Goal: Task Accomplishment & Management: Complete application form

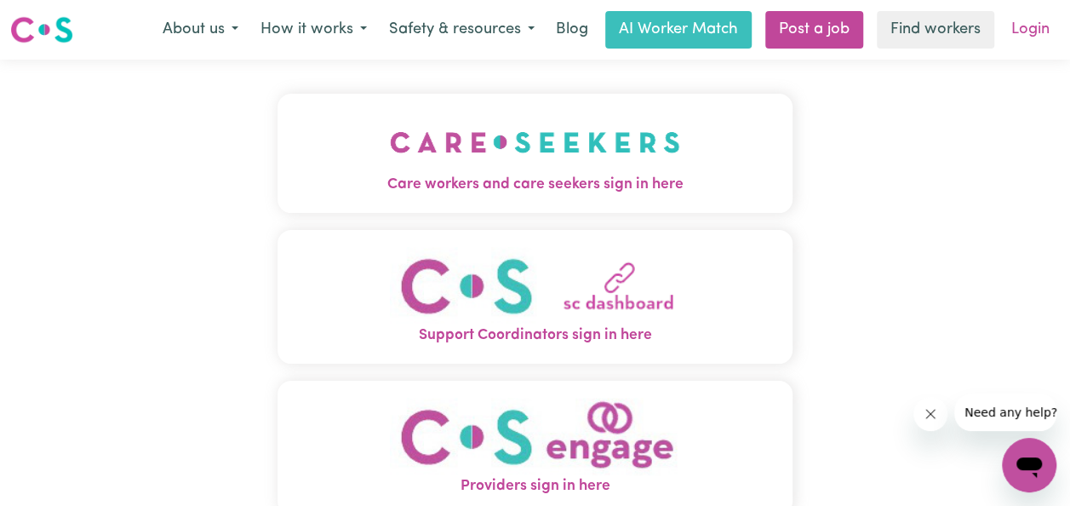
click at [1027, 29] on link "Login" at bounding box center [1030, 29] width 59 height 37
click at [1039, 28] on link "Login" at bounding box center [1030, 29] width 59 height 37
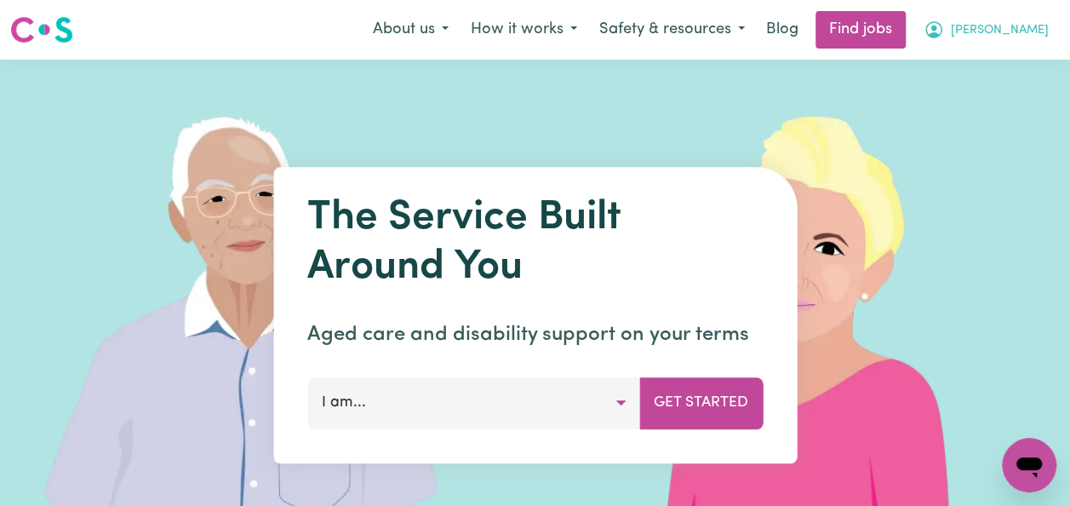
click at [1022, 33] on span "[PERSON_NAME]" at bounding box center [1000, 30] width 98 height 19
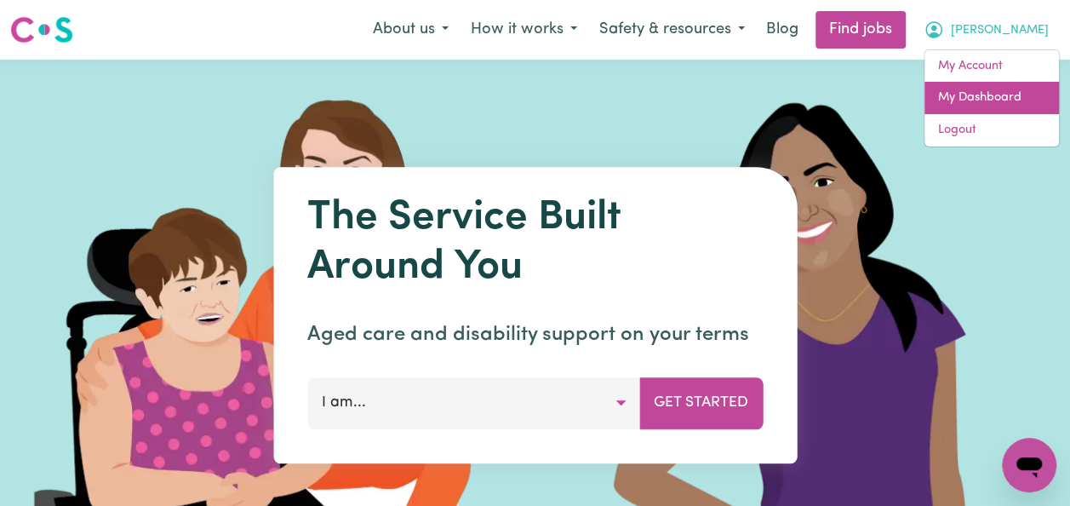
click at [993, 92] on link "My Dashboard" at bounding box center [991, 98] width 135 height 32
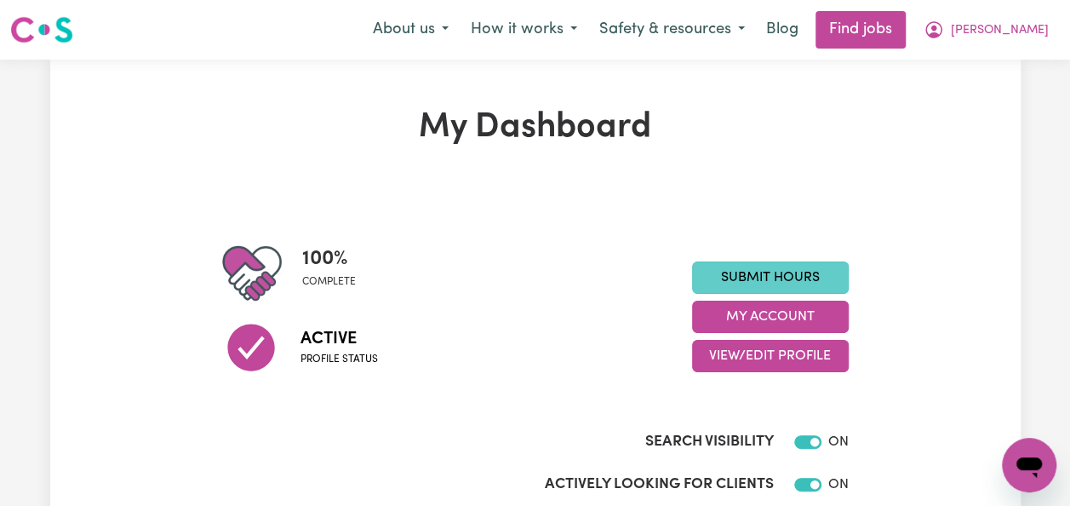
click at [836, 272] on link "Submit Hours" at bounding box center [770, 277] width 157 height 32
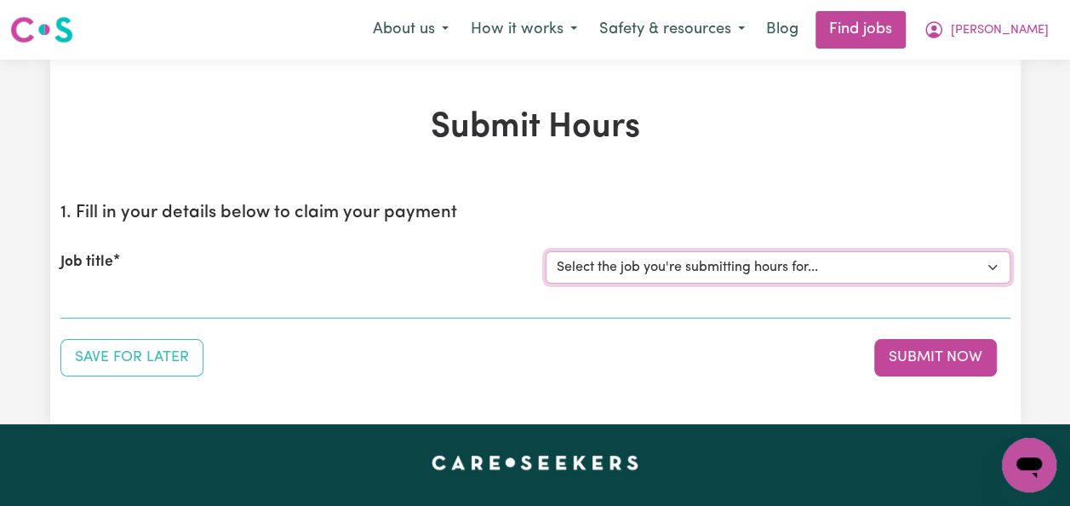
click at [996, 268] on select "Select the job you're submitting hours for... [[PERSON_NAME]] Italian Speaking …" at bounding box center [778, 267] width 465 height 32
select select "14719"
click at [546, 251] on select "Select the job you're submitting hours for... [[PERSON_NAME]] Italian Speaking …" at bounding box center [778, 267] width 465 height 32
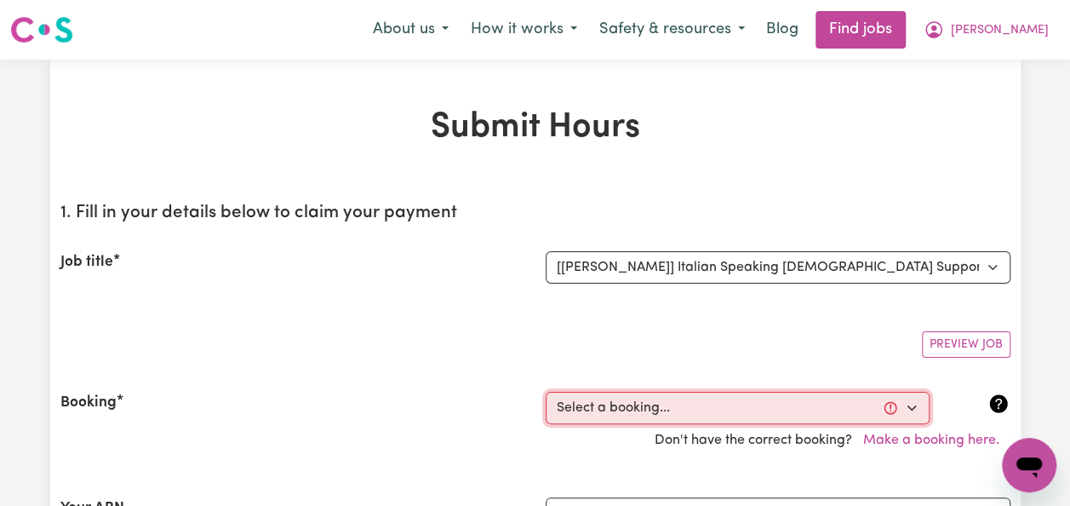
click at [909, 402] on select "Select a booking... [DATE] 10:00am to 12:00pm (RECURRING) [DATE] 10:00am to 12:…" at bounding box center [738, 408] width 384 height 32
select select "356180"
click at [546, 392] on select "Select a booking... [DATE] 10:00am to 12:00pm (RECURRING) [DATE] 10:00am to 12:…" at bounding box center [738, 408] width 384 height 32
type input "[DATE]"
type input "14"
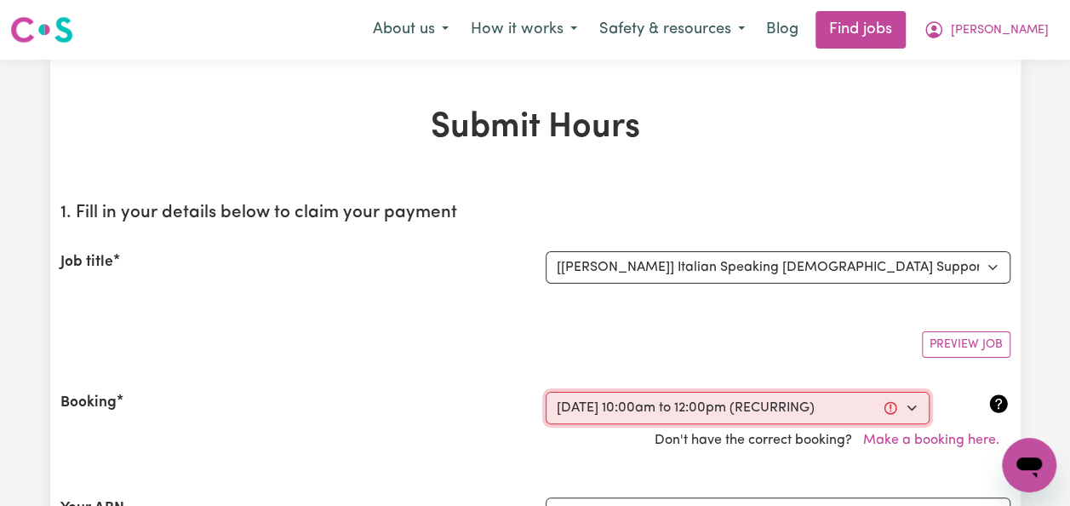
type input "10"
type input "2025"
type input "10:00"
type input "10"
type input "0"
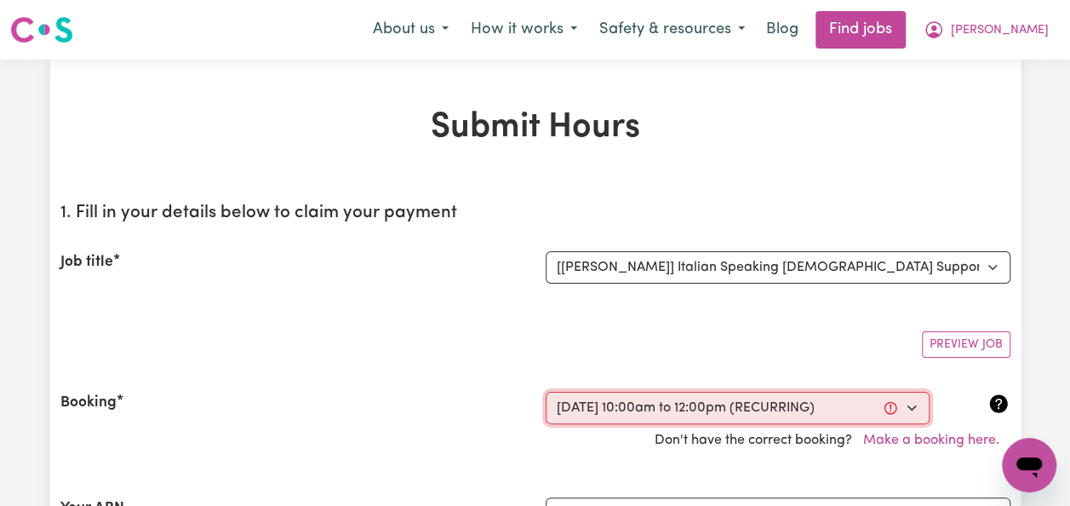
select select "am"
type input "12:00"
type input "12"
type input "0"
select select "pm"
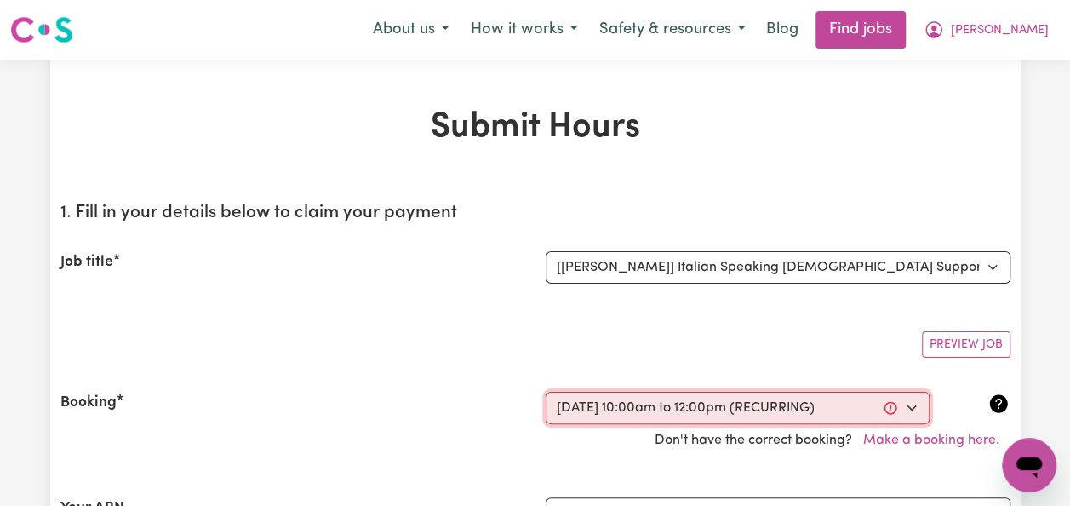
select select "50-Weekday"
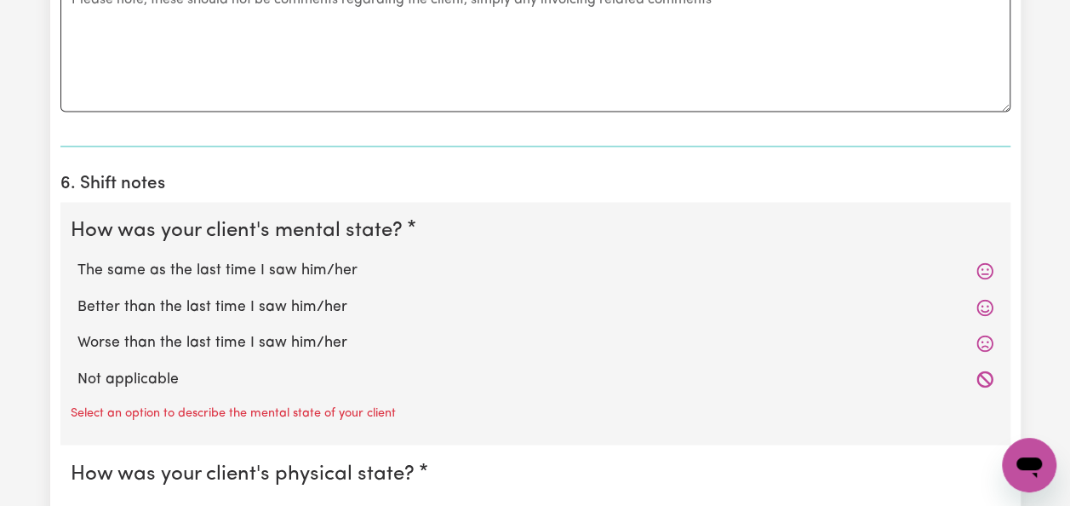
scroll to position [1328, 0]
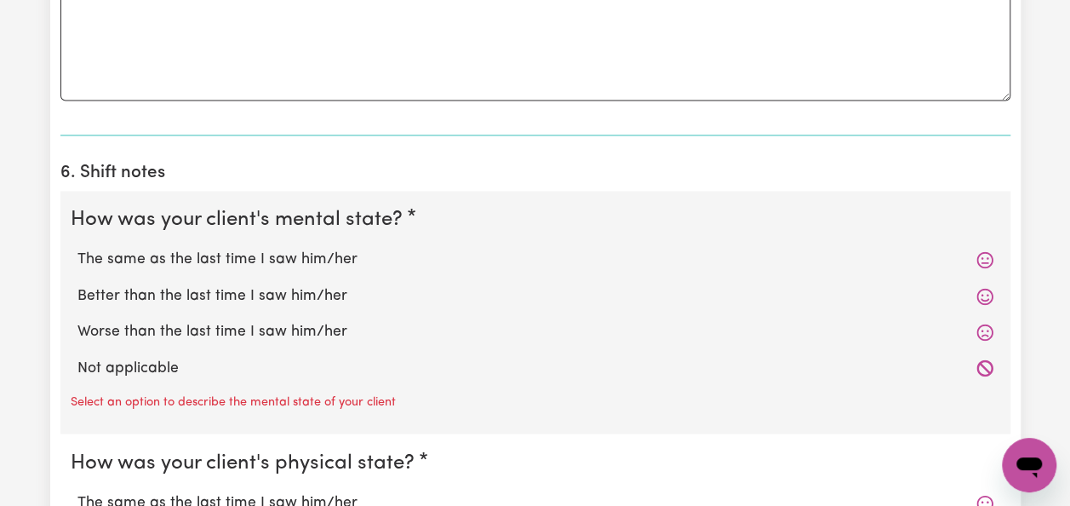
click at [312, 290] on label "Better than the last time I saw him/her" at bounding box center [535, 295] width 916 height 22
click at [77, 284] on input "Better than the last time I saw him/her" at bounding box center [77, 283] width 1 height 1
radio input "true"
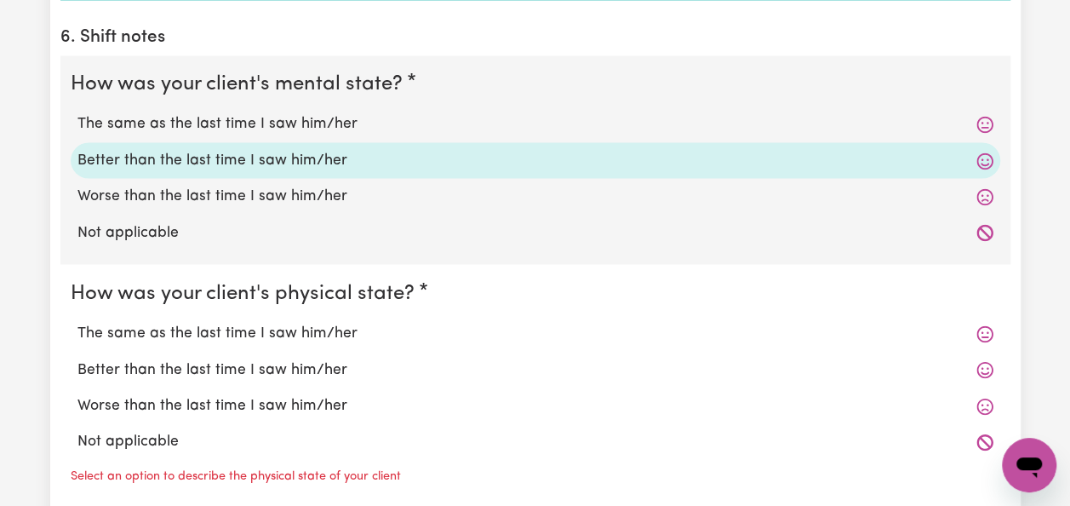
scroll to position [1475, 0]
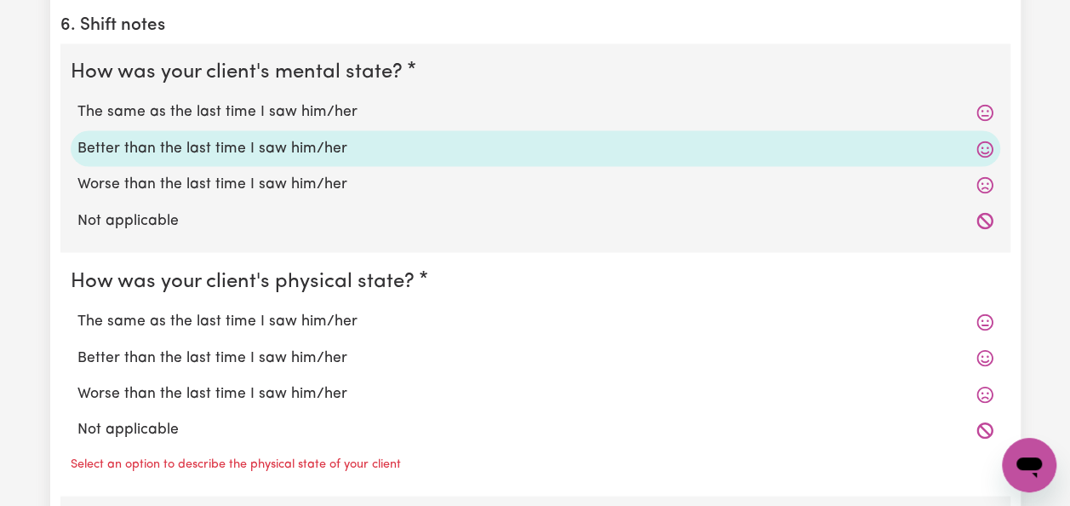
click at [329, 310] on label "The same as the last time I saw him/her" at bounding box center [535, 321] width 916 height 22
click at [77, 310] on input "The same as the last time I saw him/her" at bounding box center [77, 309] width 1 height 1
radio input "true"
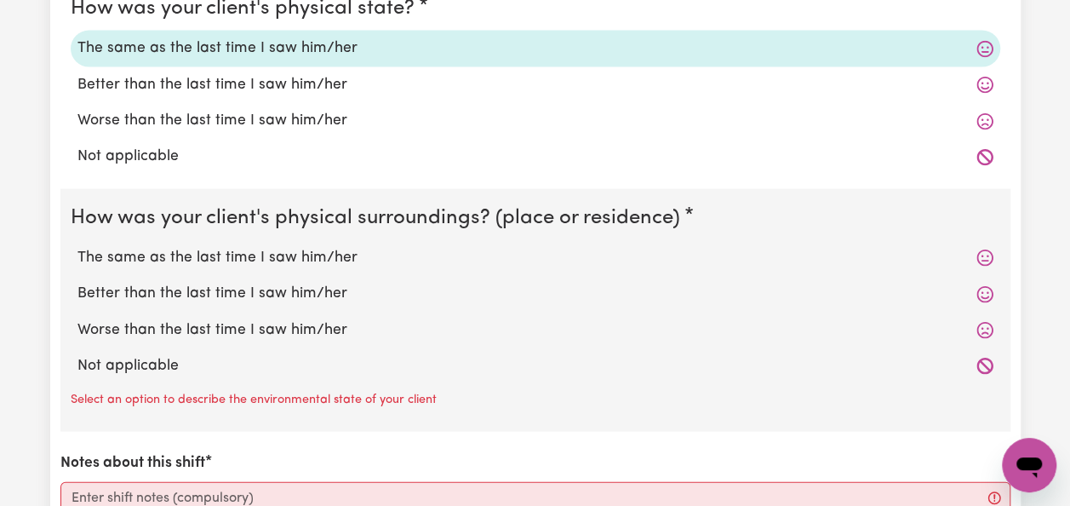
scroll to position [1782, 0]
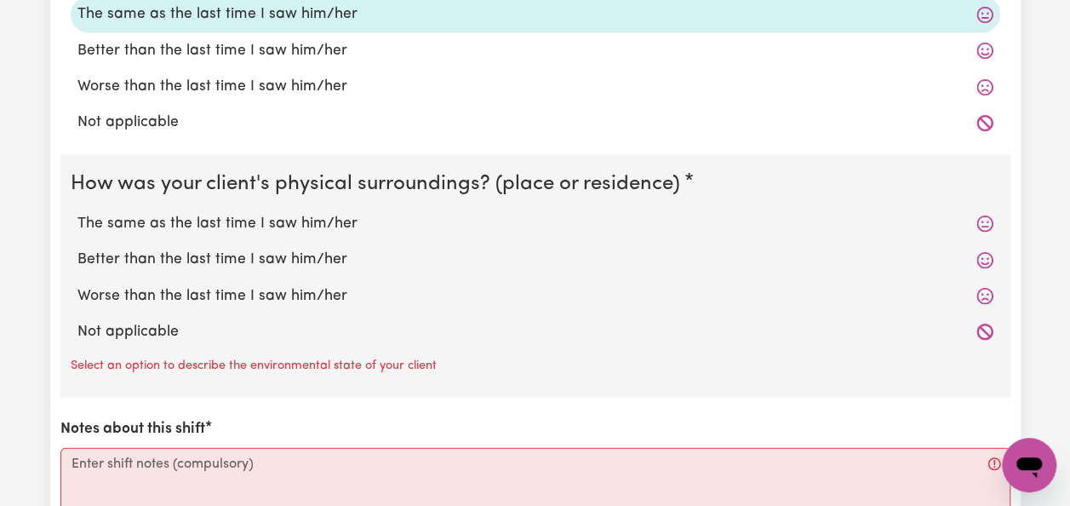
click at [336, 217] on label "The same as the last time I saw him/her" at bounding box center [535, 224] width 916 height 22
click at [77, 213] on input "The same as the last time I saw him/her" at bounding box center [77, 212] width 1 height 1
radio input "true"
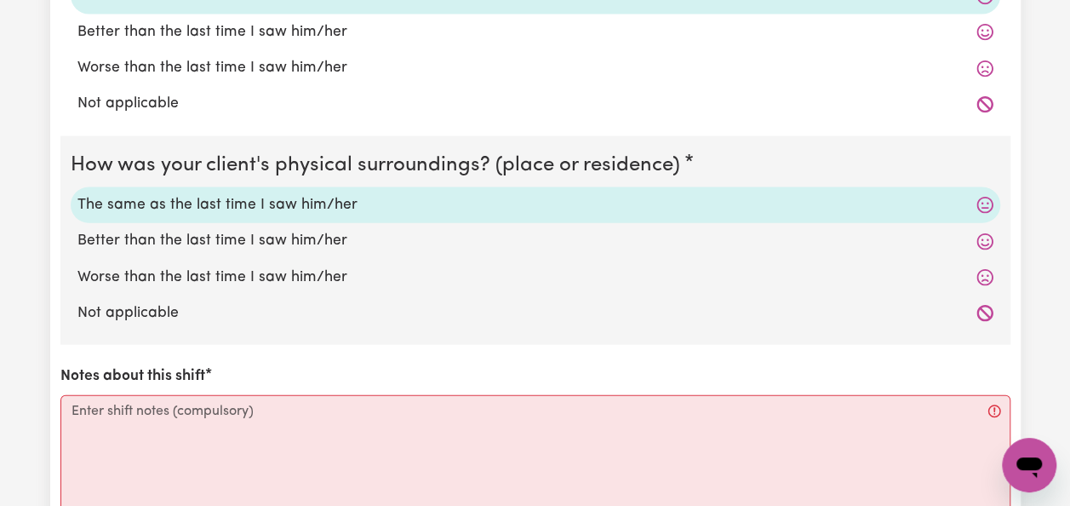
scroll to position [1816, 0]
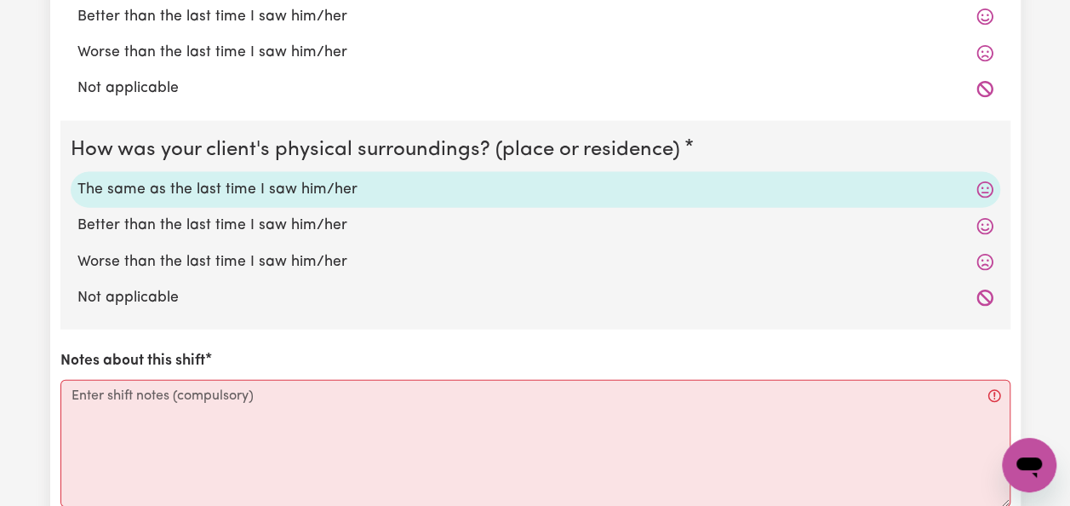
click at [310, 182] on label "The same as the last time I saw him/her" at bounding box center [535, 190] width 916 height 22
click at [77, 179] on input "The same as the last time I saw him/her" at bounding box center [77, 178] width 1 height 1
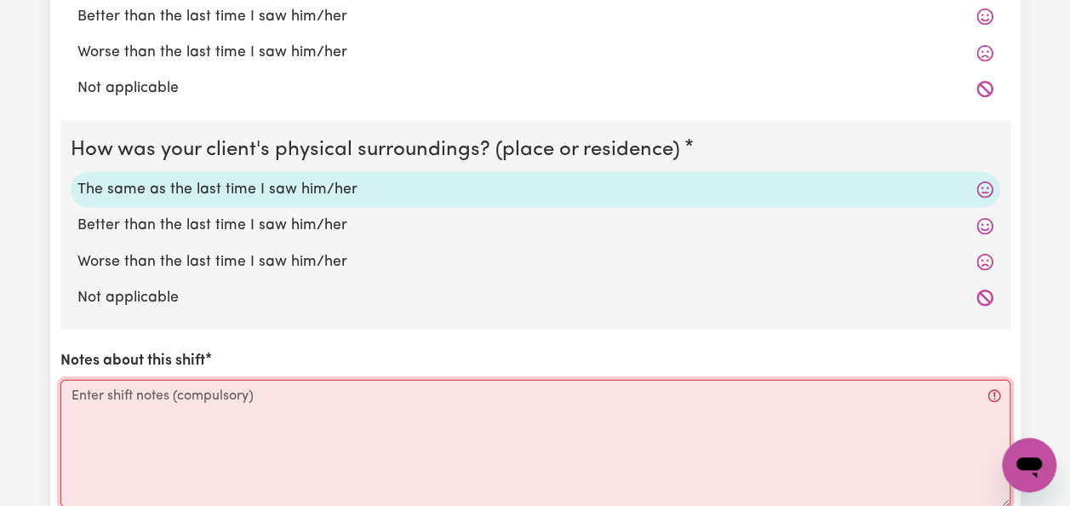
click at [146, 401] on textarea "Notes about this shift" at bounding box center [535, 444] width 950 height 128
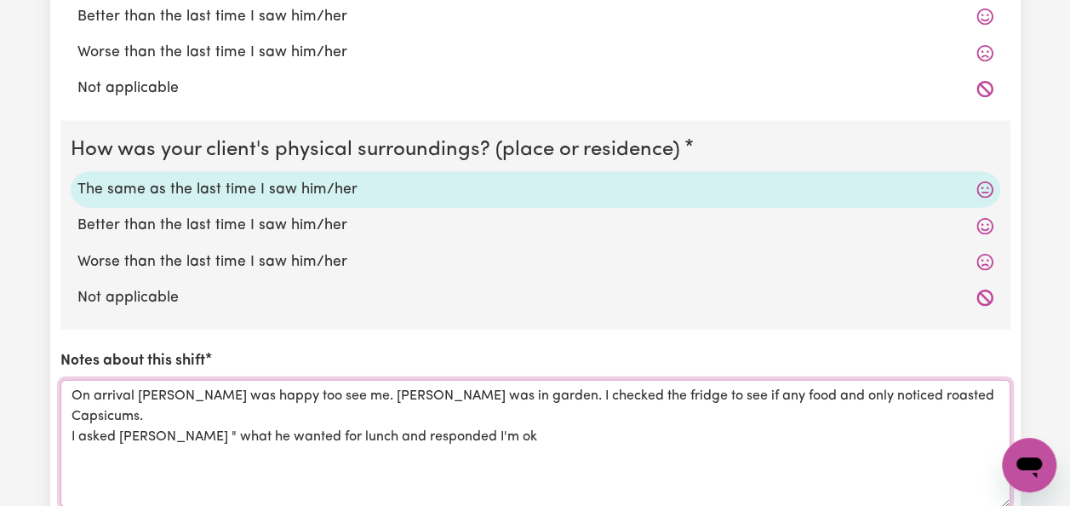
click at [489, 410] on textarea "On arrival [PERSON_NAME] was happy too see me. [PERSON_NAME] was in garden. I c…" at bounding box center [535, 444] width 950 height 128
click at [472, 405] on textarea "On arrival [PERSON_NAME] was happy too see me. [PERSON_NAME] was in garden. I c…" at bounding box center [535, 444] width 950 height 128
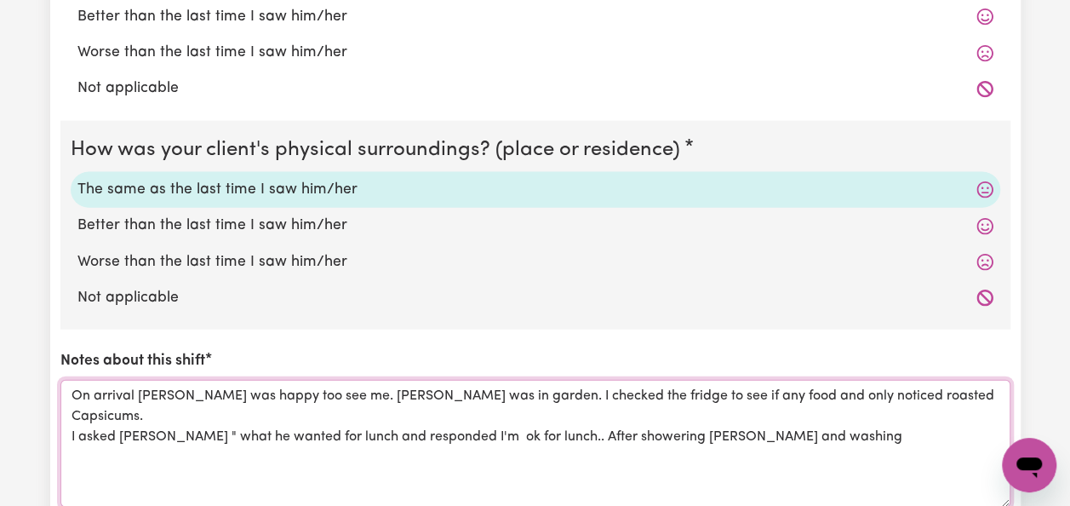
click at [806, 412] on textarea "On arrival [PERSON_NAME] was happy too see me. [PERSON_NAME] was in garden. I c…" at bounding box center [535, 444] width 950 height 128
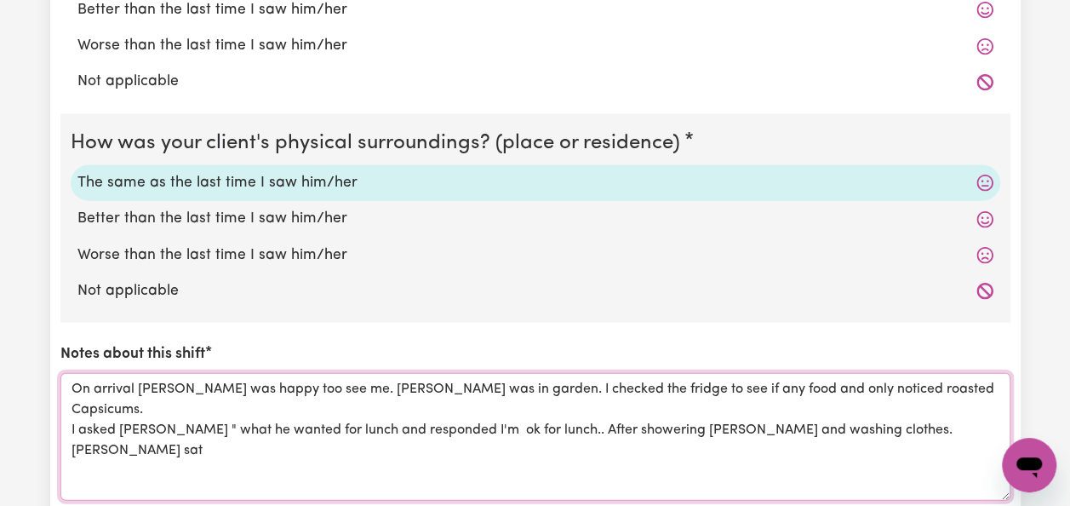
scroll to position [1824, 0]
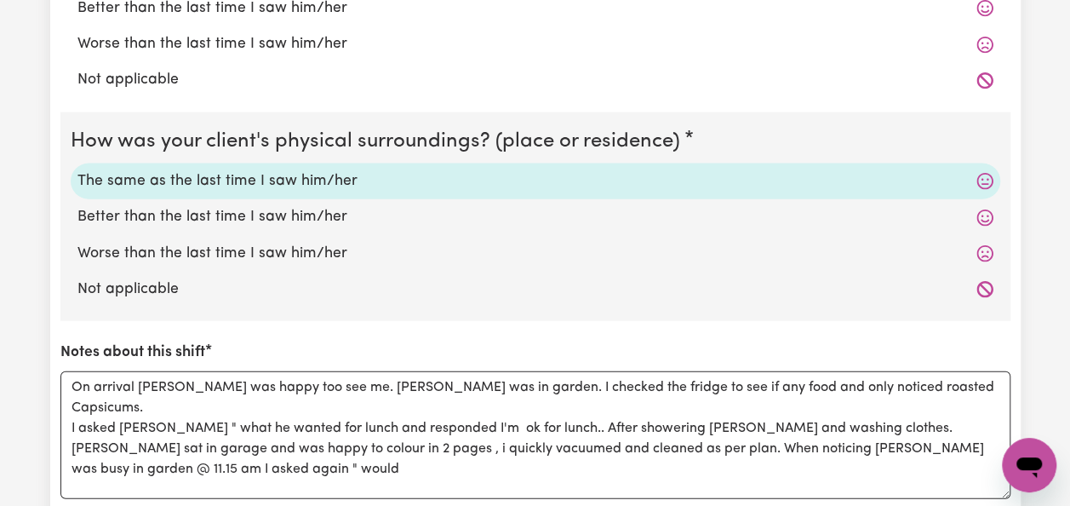
click at [624, 344] on div "Notes about this shift On arrival [PERSON_NAME] was happy too see me. [PERSON_N…" at bounding box center [535, 419] width 950 height 157
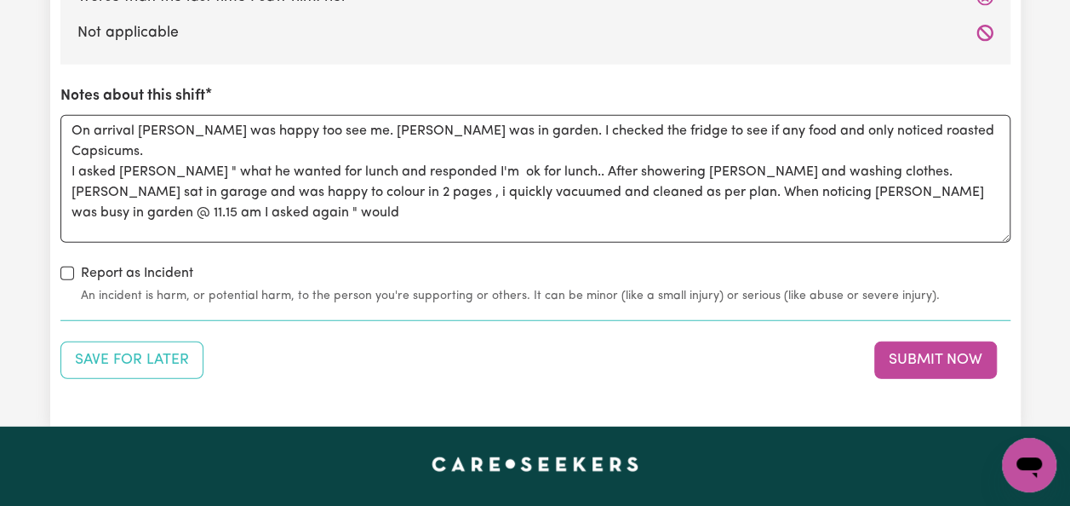
scroll to position [2062, 0]
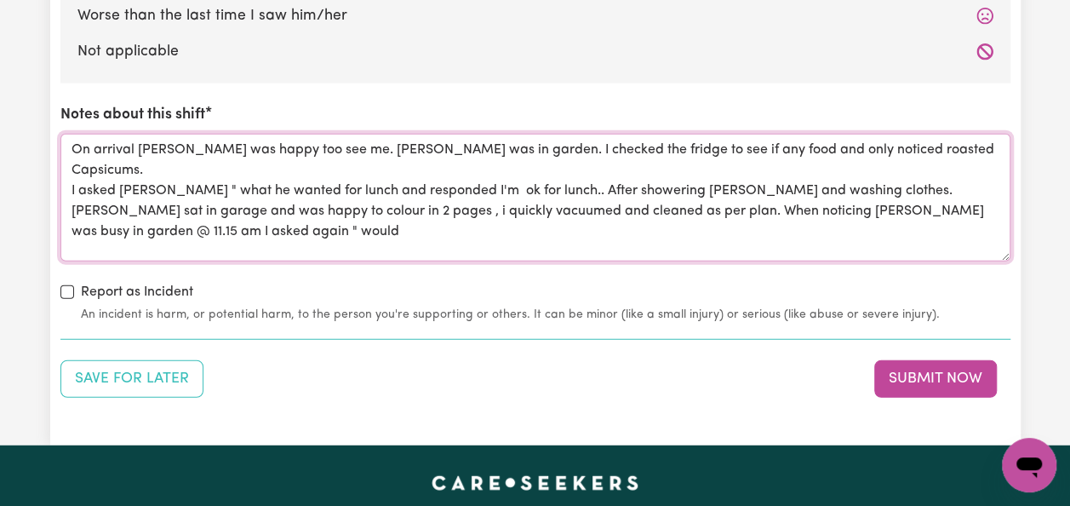
click at [206, 204] on textarea "On arrival [PERSON_NAME] was happy too see me. [PERSON_NAME] was in garden. I c…" at bounding box center [535, 198] width 950 height 128
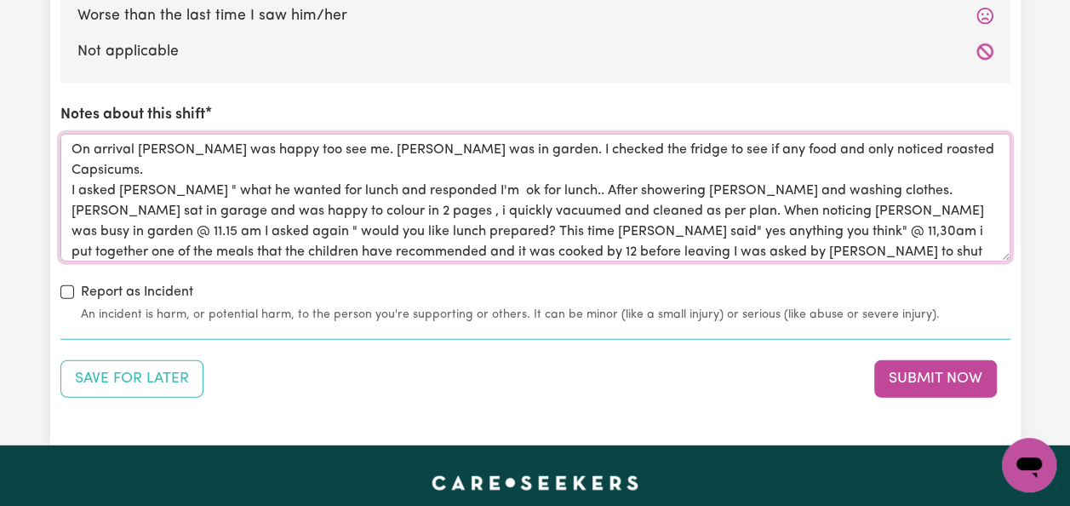
click at [216, 211] on textarea "On arrival [PERSON_NAME] was happy too see me. [PERSON_NAME] was in garden. I c…" at bounding box center [535, 198] width 950 height 128
click at [783, 224] on textarea "On arrival [PERSON_NAME] was happy too see me. [PERSON_NAME] was in garden. I c…" at bounding box center [535, 198] width 950 height 128
click at [994, 228] on textarea "On arrival [PERSON_NAME] was happy too see me. [PERSON_NAME] was in garden. I c…" at bounding box center [535, 198] width 950 height 128
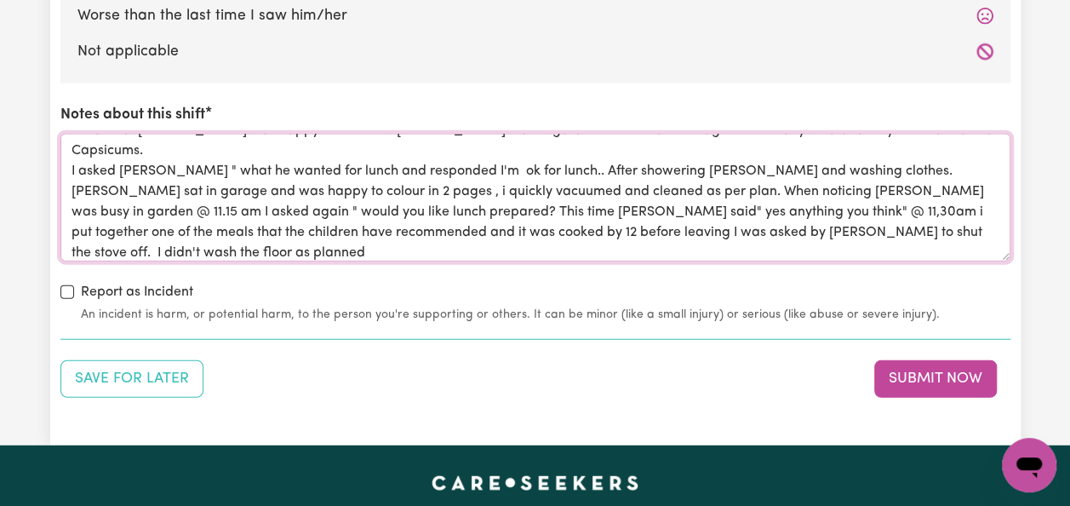
click at [636, 243] on textarea "On arrival [PERSON_NAME] was happy too see me. [PERSON_NAME] was in garden. I c…" at bounding box center [535, 198] width 950 height 128
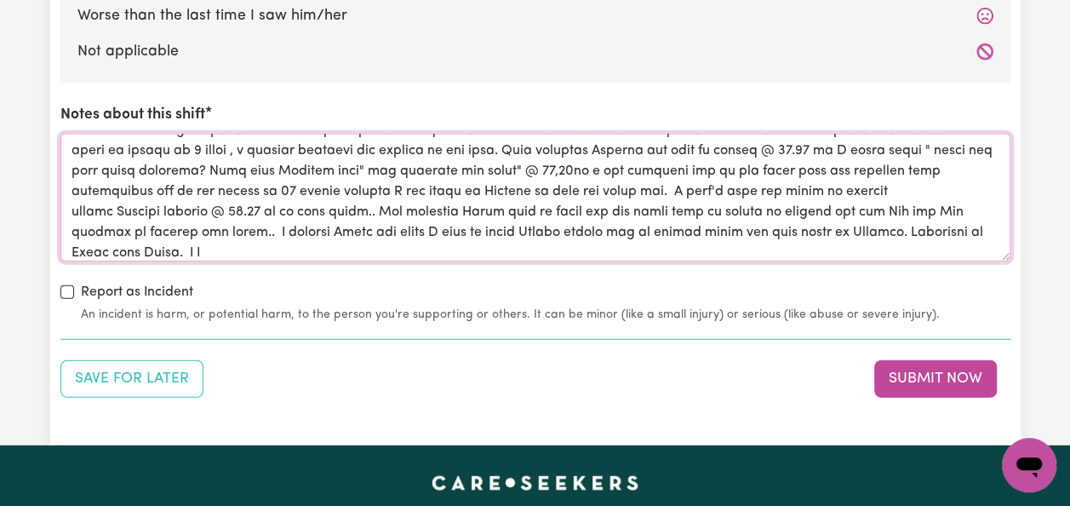
click at [769, 185] on textarea "Notes about this shift" at bounding box center [535, 198] width 950 height 128
type textarea "On arrival [PERSON_NAME] was happy too see me. [PERSON_NAME] was in garden. I c…"
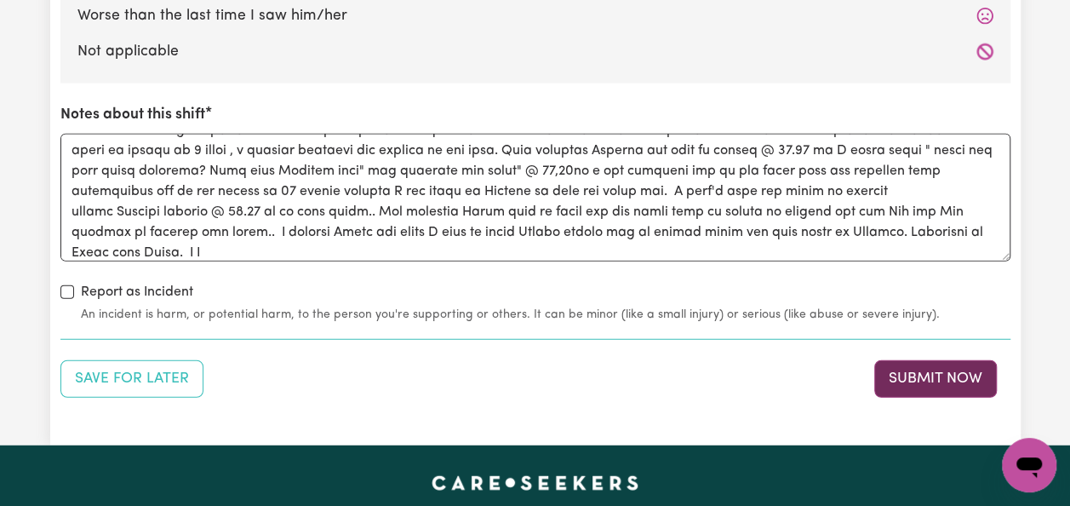
click at [938, 368] on button "Submit Now" at bounding box center [935, 378] width 123 height 37
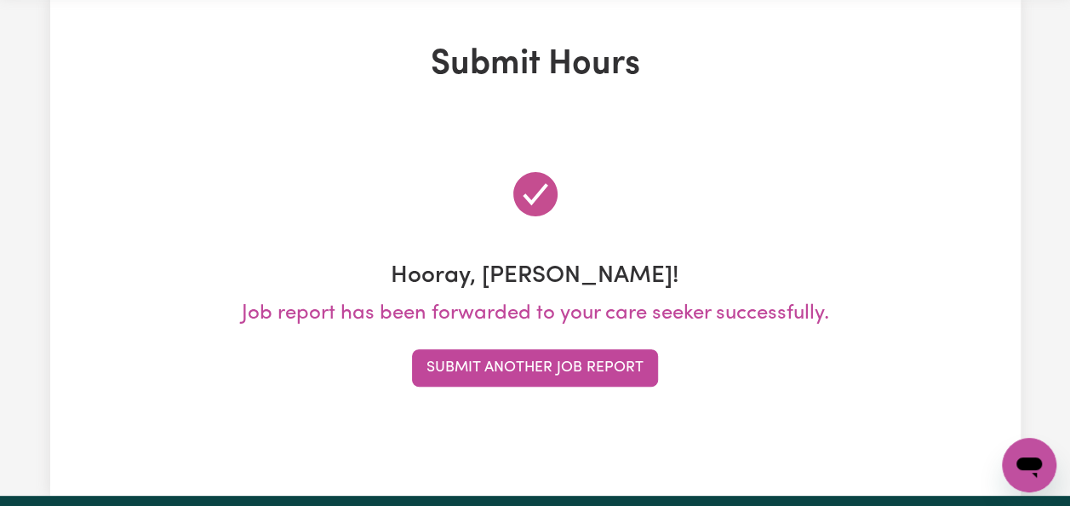
scroll to position [0, 0]
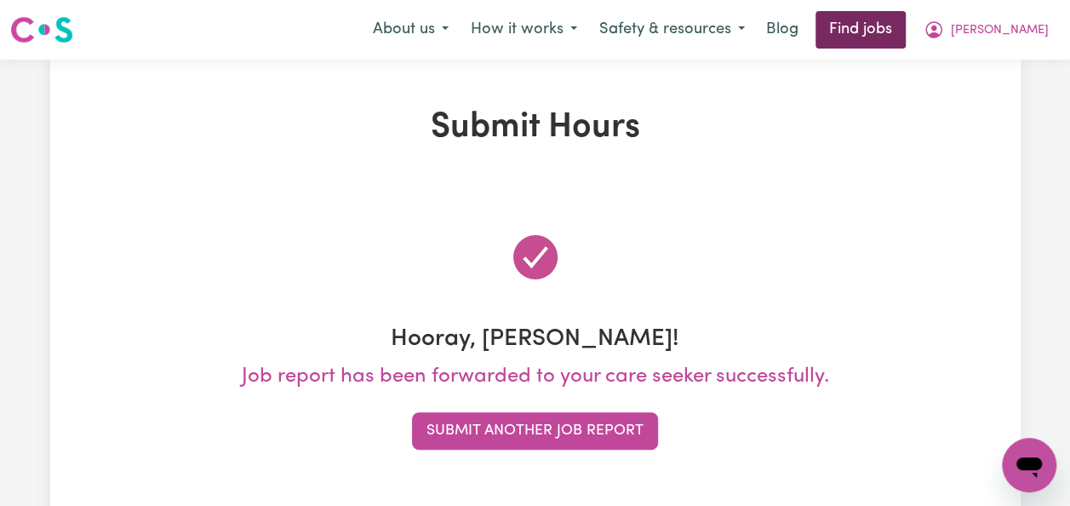
click at [906, 32] on link "Find jobs" at bounding box center [861, 29] width 90 height 37
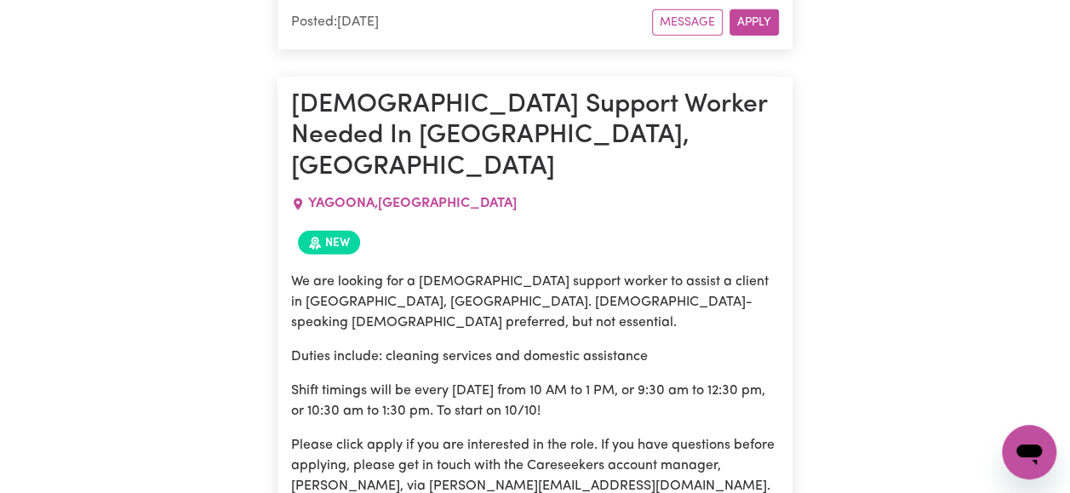
scroll to position [24913, 0]
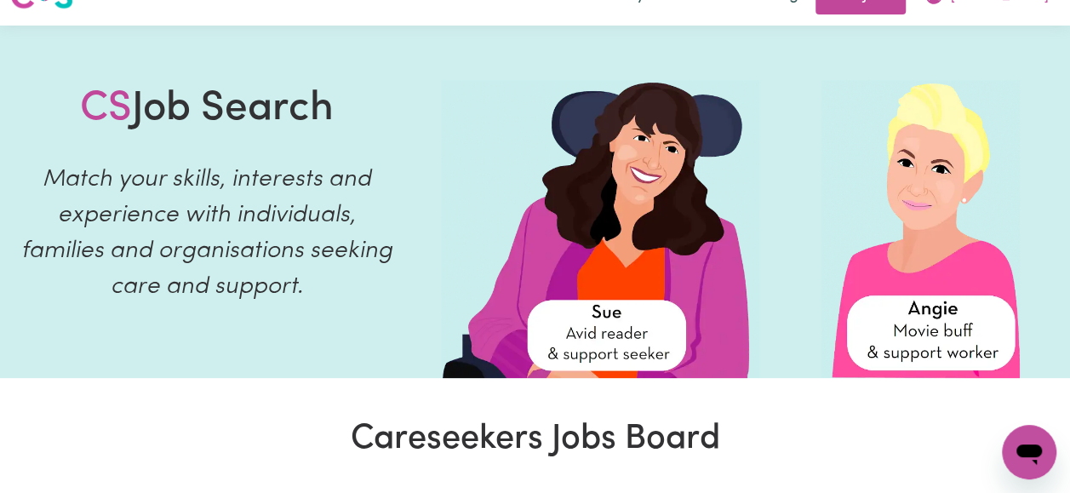
scroll to position [0, 0]
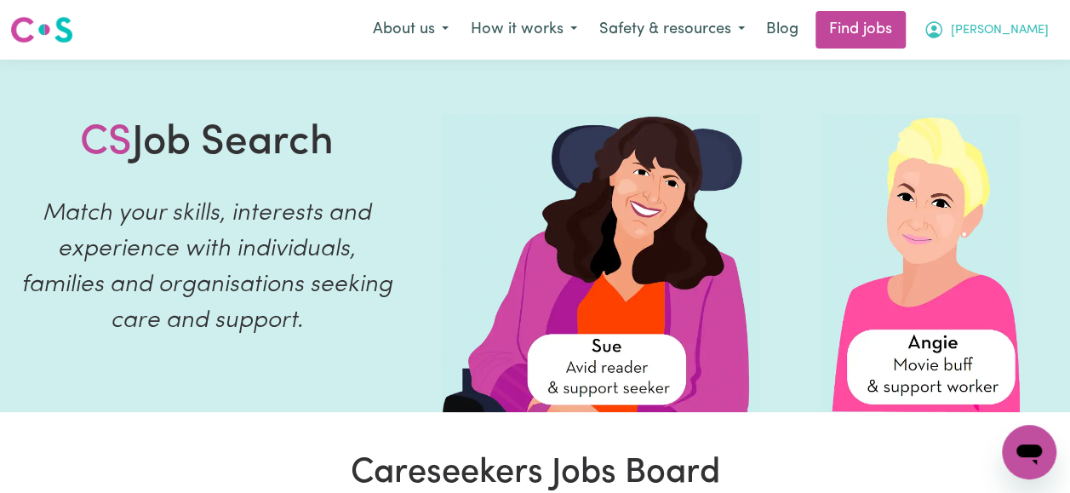
click at [1026, 31] on span "[PERSON_NAME]" at bounding box center [1000, 30] width 98 height 19
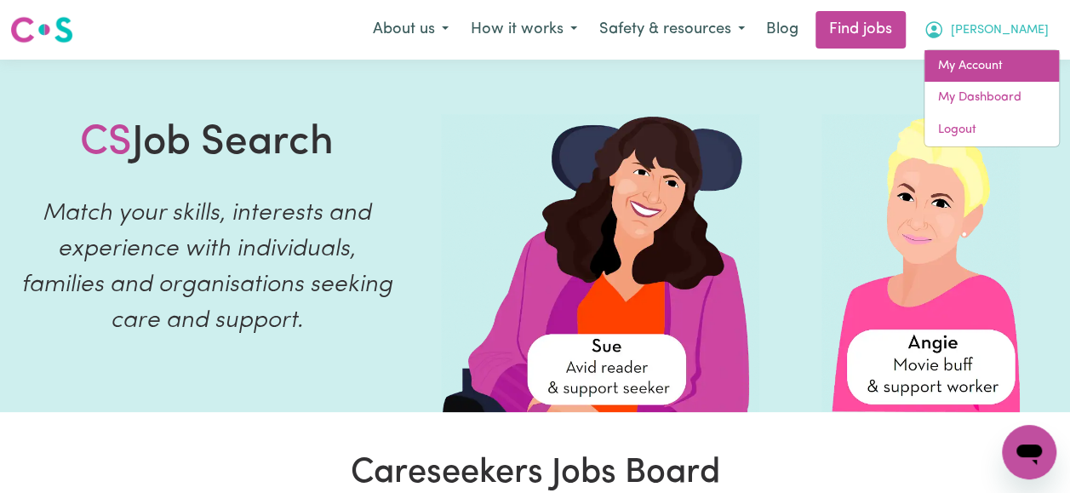
click at [989, 68] on link "My Account" at bounding box center [991, 66] width 135 height 32
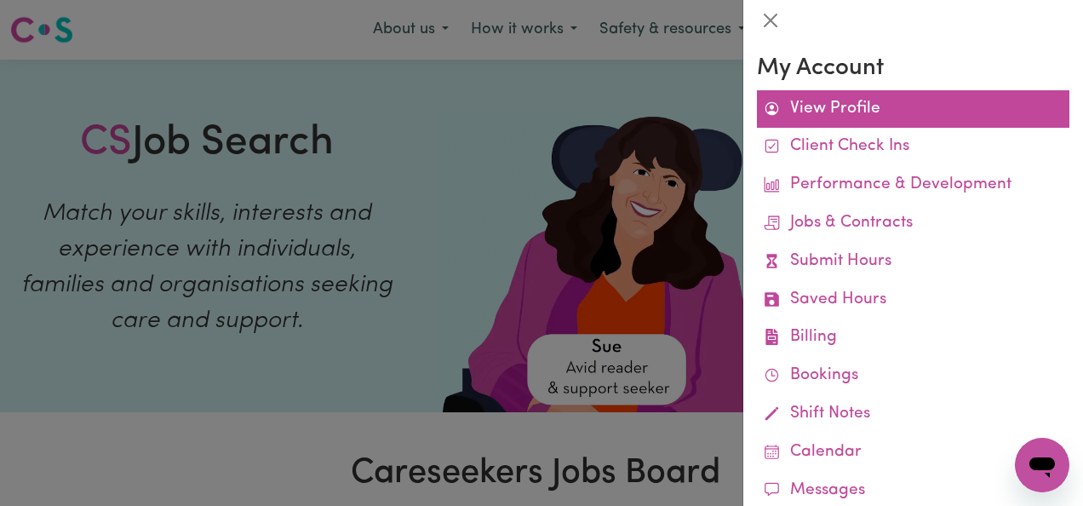
click at [872, 109] on link "View Profile" at bounding box center [913, 109] width 312 height 38
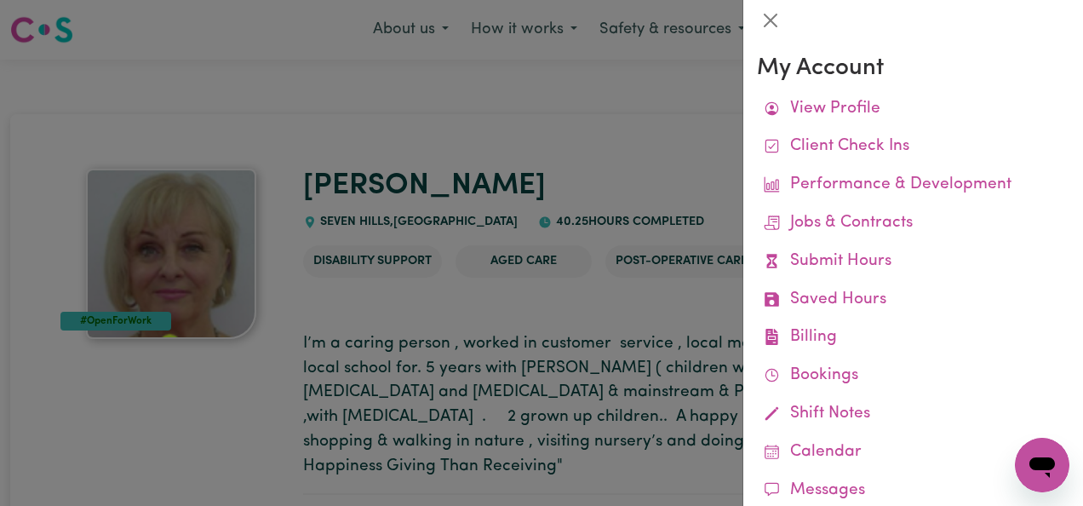
click at [690, 317] on div at bounding box center [541, 253] width 1083 height 506
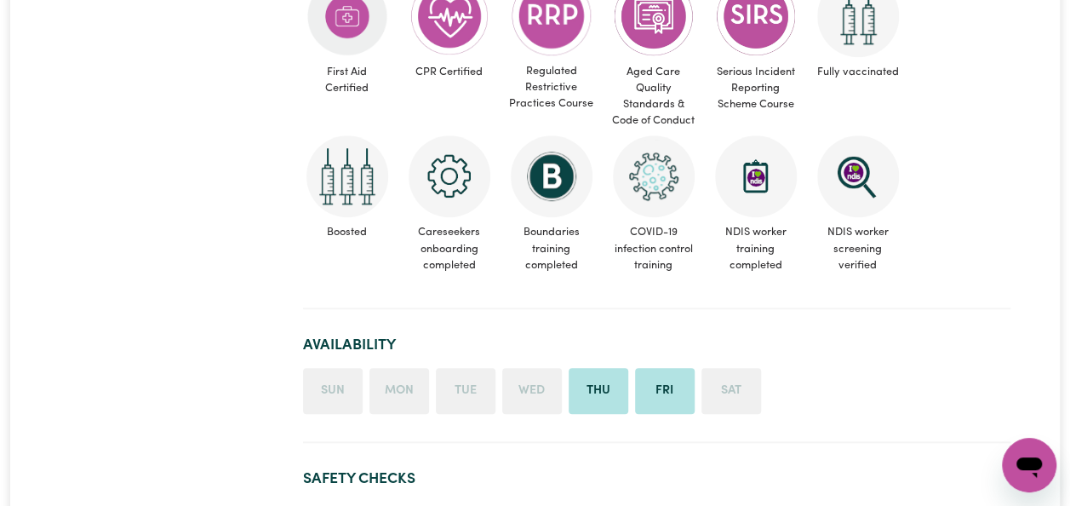
scroll to position [579, 0]
click at [464, 367] on li "Tue" at bounding box center [466, 390] width 60 height 46
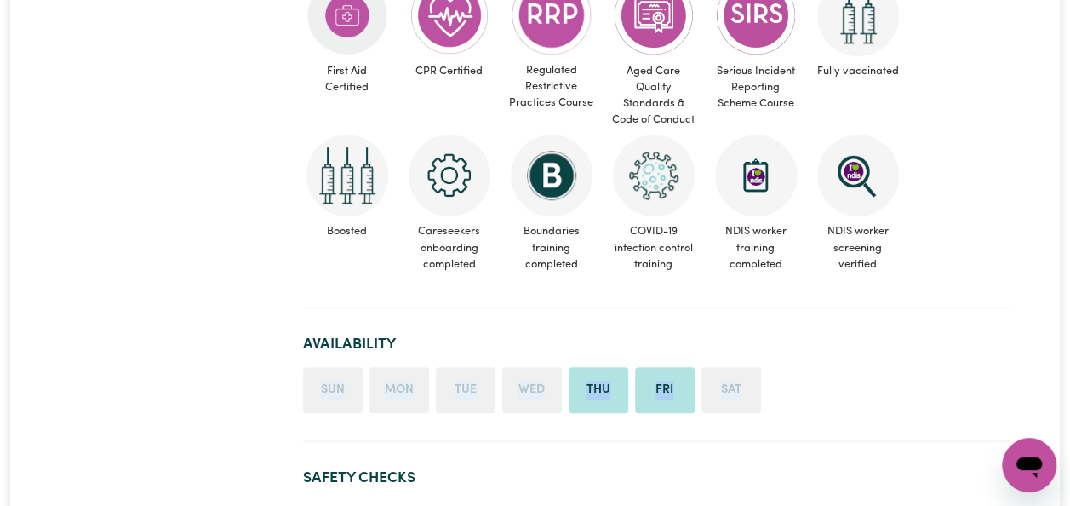
click at [464, 367] on li "Tue" at bounding box center [466, 390] width 60 height 46
click at [467, 367] on li "Tue" at bounding box center [466, 390] width 60 height 46
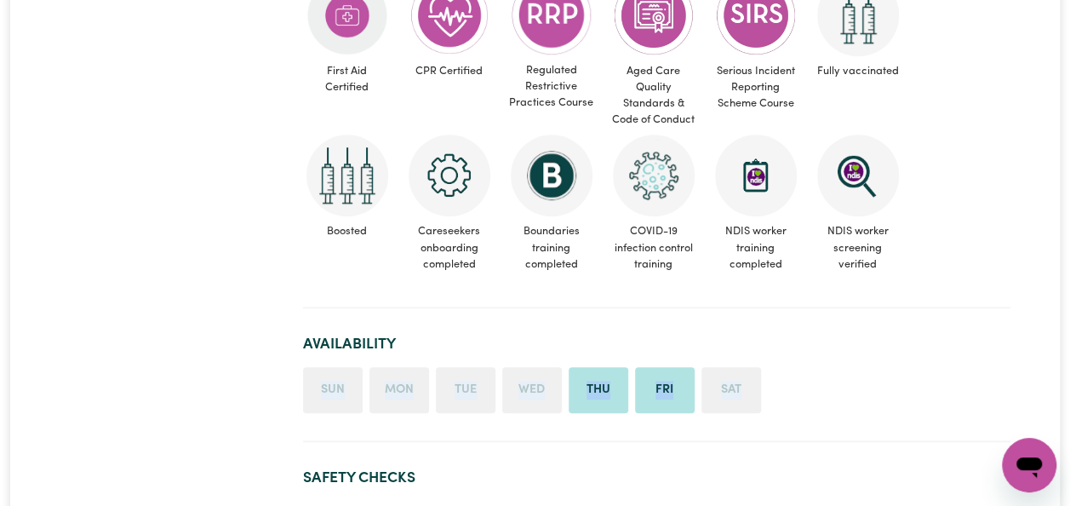
click at [467, 367] on li "Tue" at bounding box center [466, 390] width 60 height 46
drag, startPoint x: 467, startPoint y: 366, endPoint x: 337, endPoint y: 369, distance: 130.3
click at [337, 369] on li "Sun" at bounding box center [333, 390] width 60 height 46
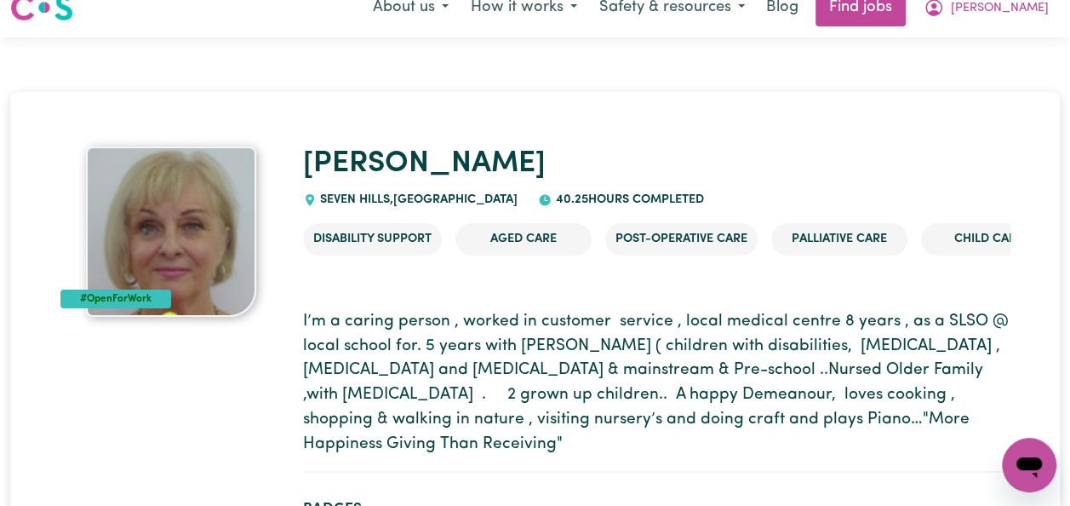
scroll to position [0, 0]
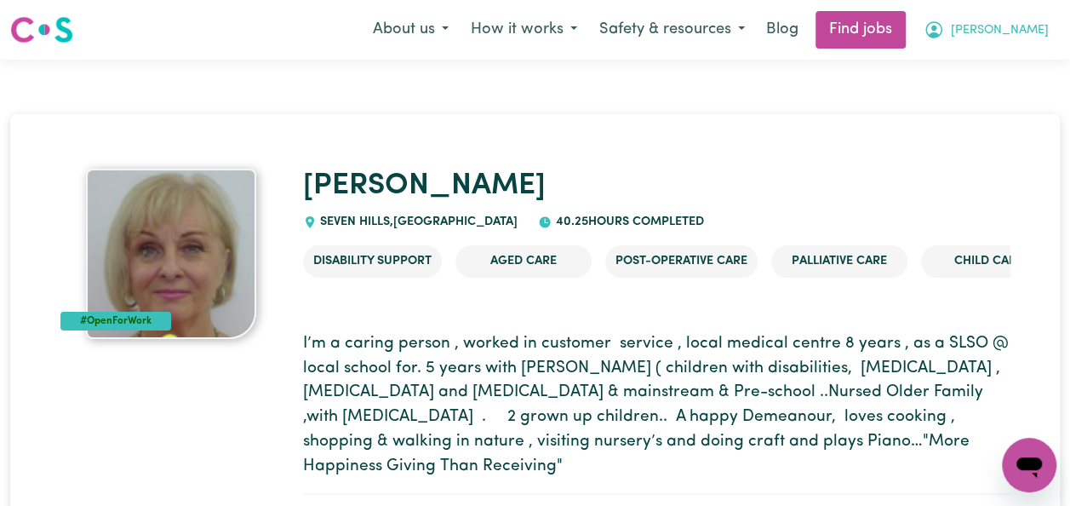
click at [1017, 31] on span "[PERSON_NAME]" at bounding box center [1000, 30] width 98 height 19
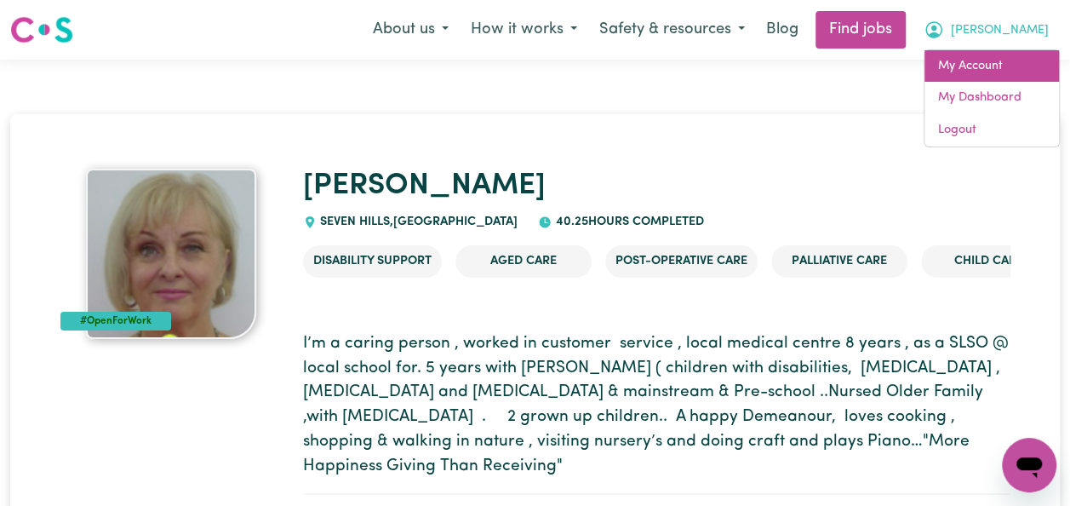
click at [994, 66] on link "My Account" at bounding box center [991, 66] width 135 height 32
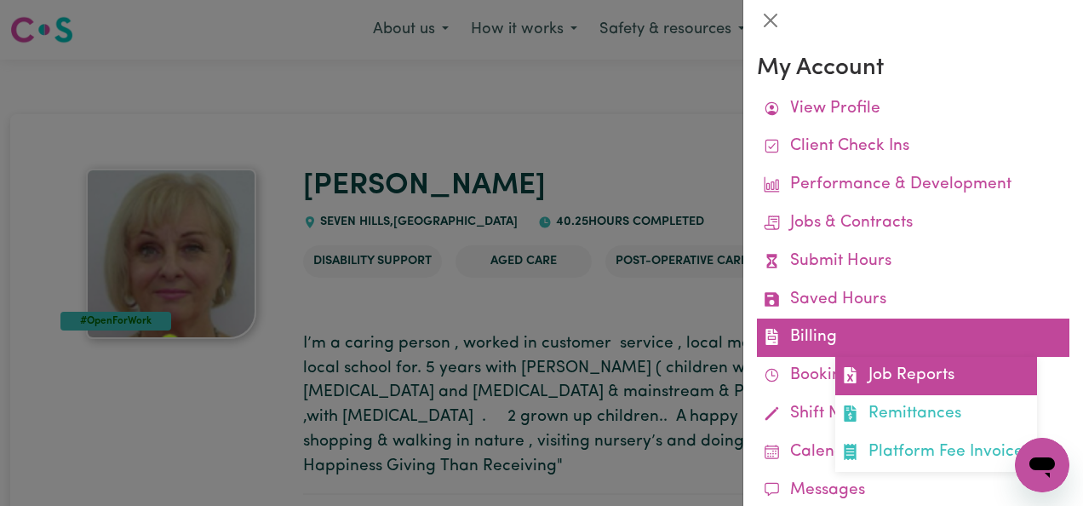
click at [861, 379] on link "Job Reports" at bounding box center [936, 376] width 202 height 38
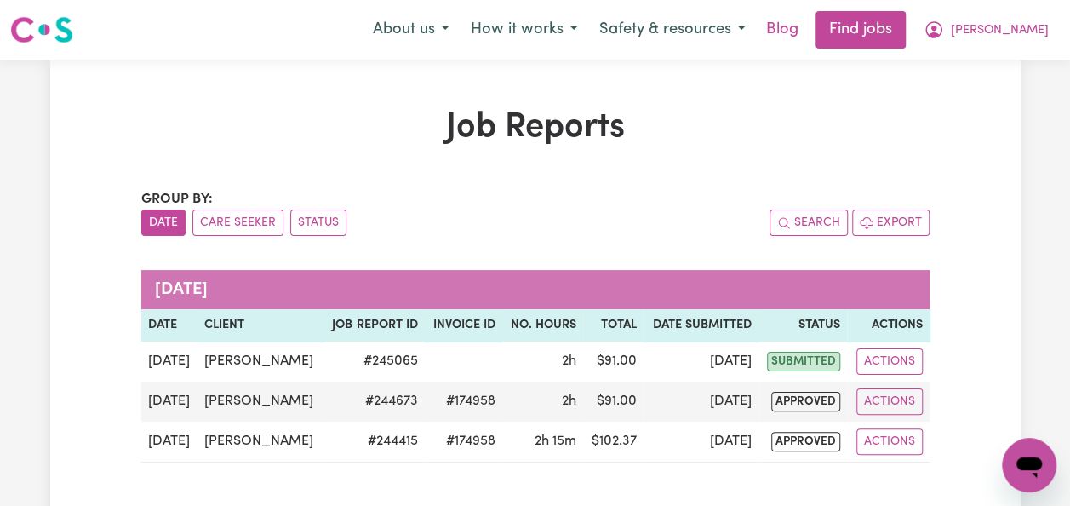
click at [809, 27] on link "Blog" at bounding box center [782, 29] width 53 height 37
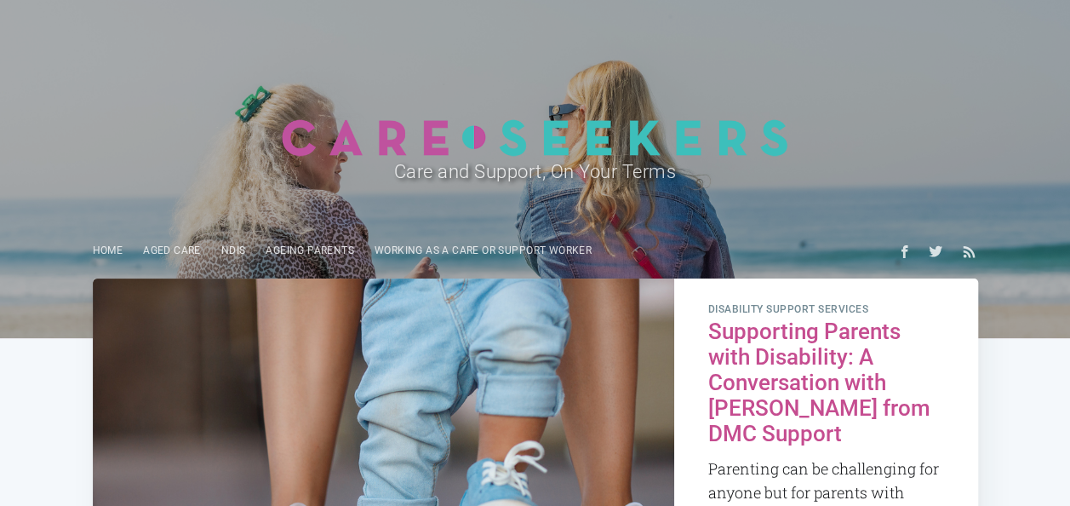
drag, startPoint x: 924, startPoint y: 1, endPoint x: 684, endPoint y: 71, distance: 250.0
click at [684, 71] on header "Care and Support, On Your Terms Home Aged Care NDIS Ageing parents Working as a…" at bounding box center [535, 169] width 1070 height 338
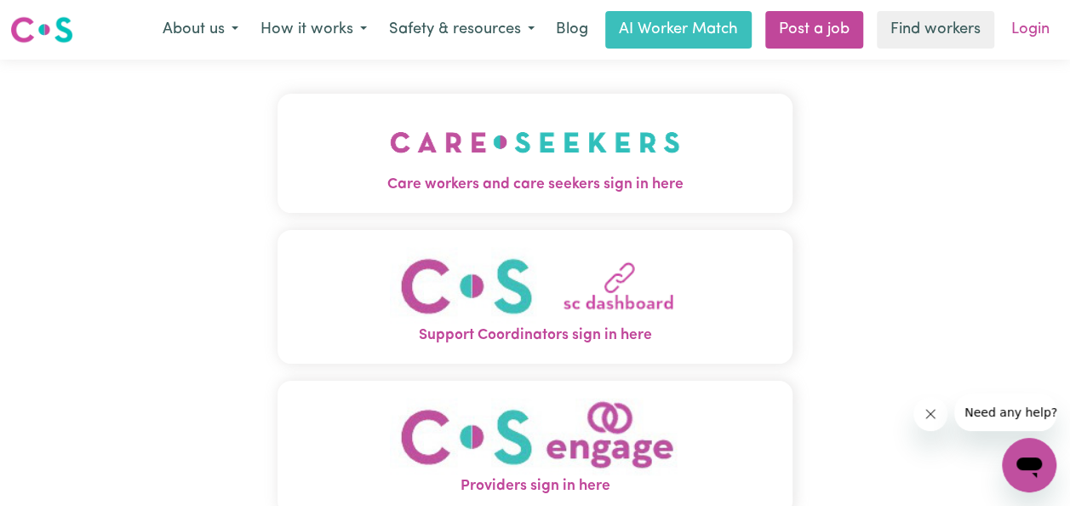
click at [1022, 28] on link "Login" at bounding box center [1030, 29] width 59 height 37
click at [1031, 31] on link "Login" at bounding box center [1030, 29] width 59 height 37
click at [953, 33] on link "Find workers" at bounding box center [935, 29] width 117 height 37
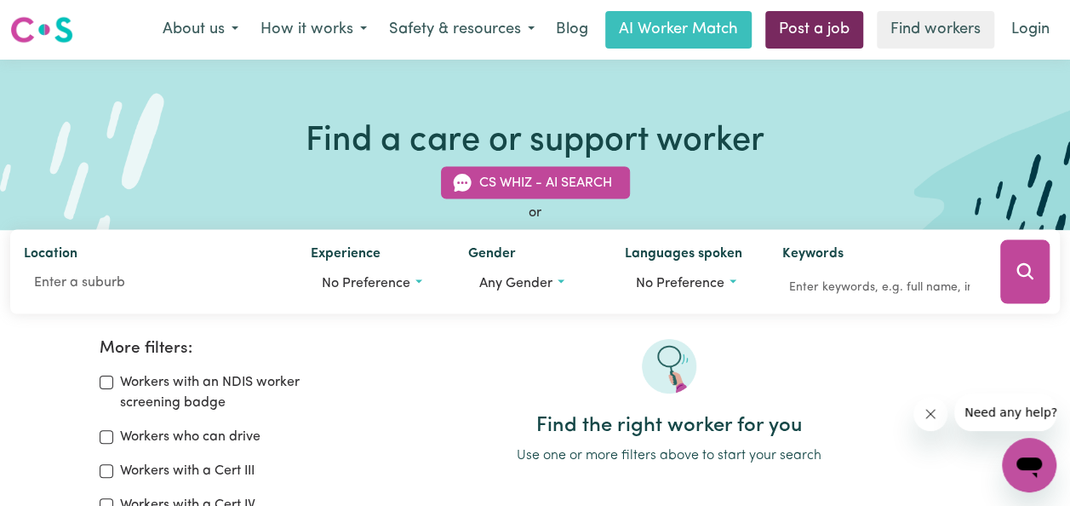
click at [852, 30] on link "Post a job" at bounding box center [814, 29] width 98 height 37
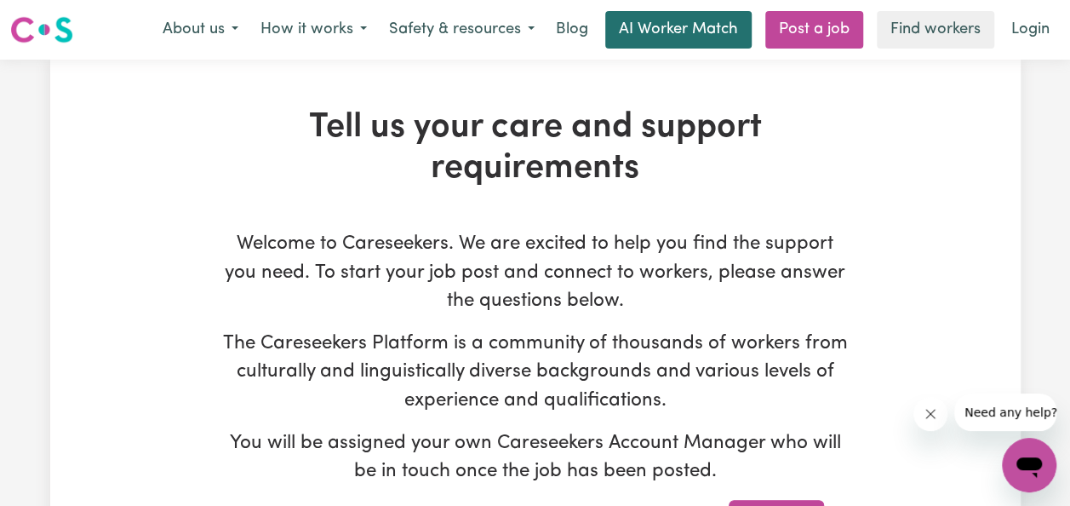
click at [727, 27] on link "AI Worker Match" at bounding box center [678, 29] width 146 height 37
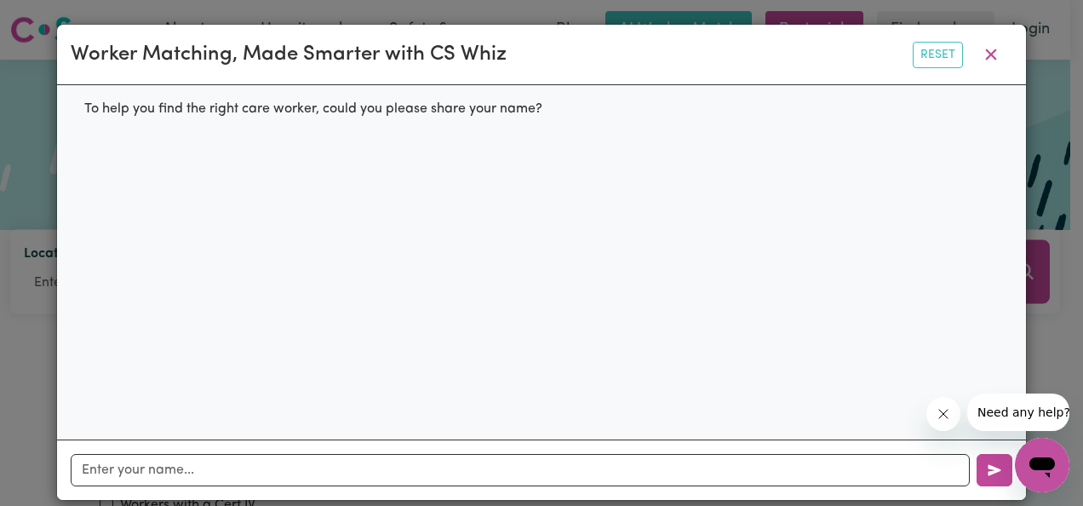
scroll to position [17, 0]
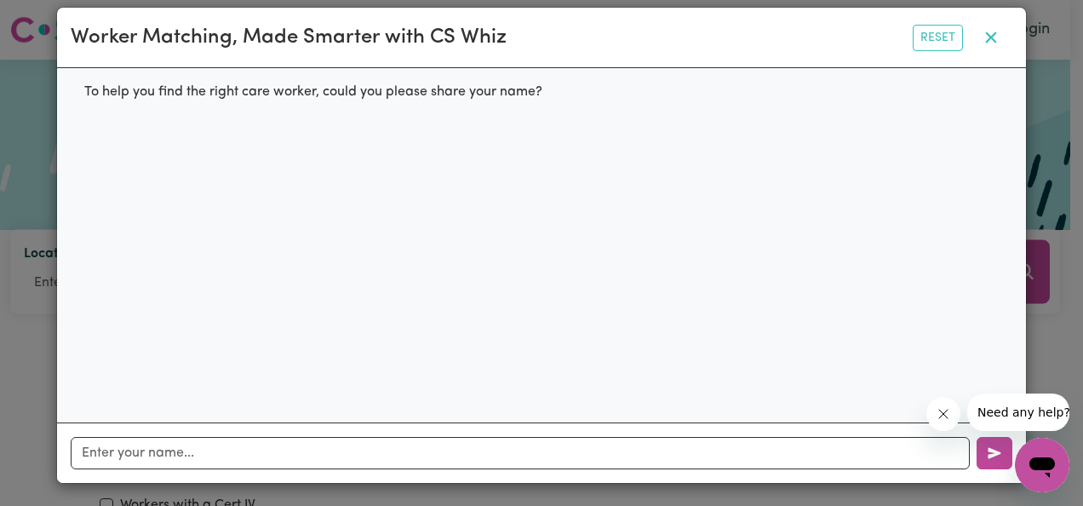
click at [991, 33] on button "button" at bounding box center [991, 37] width 43 height 32
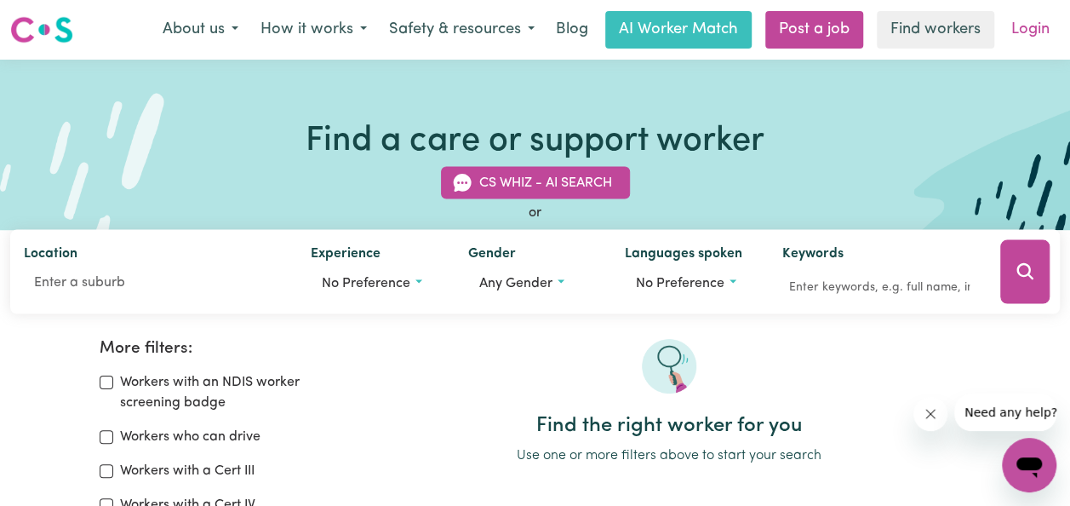
click at [1029, 28] on link "Login" at bounding box center [1030, 29] width 59 height 37
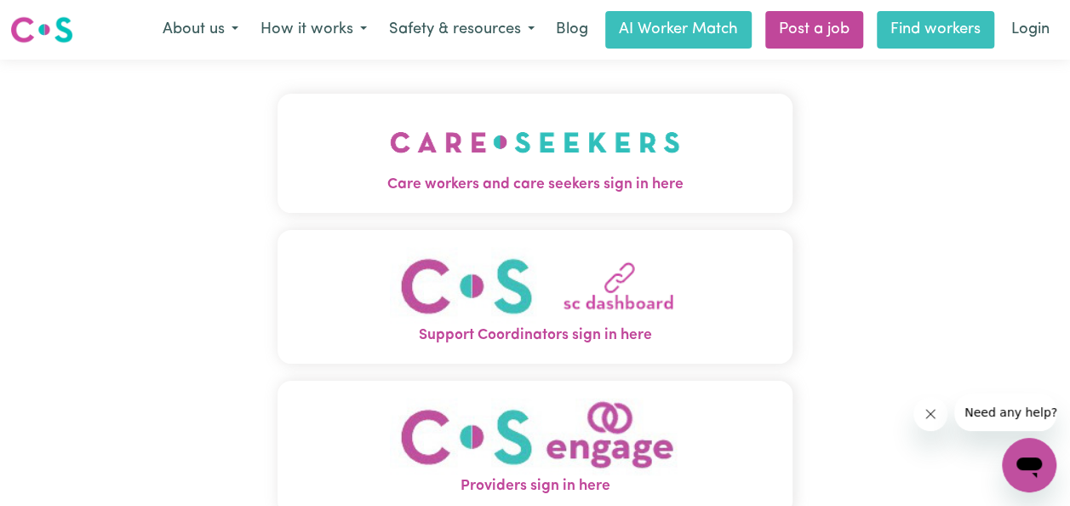
click at [981, 37] on link "Find workers" at bounding box center [935, 29] width 117 height 37
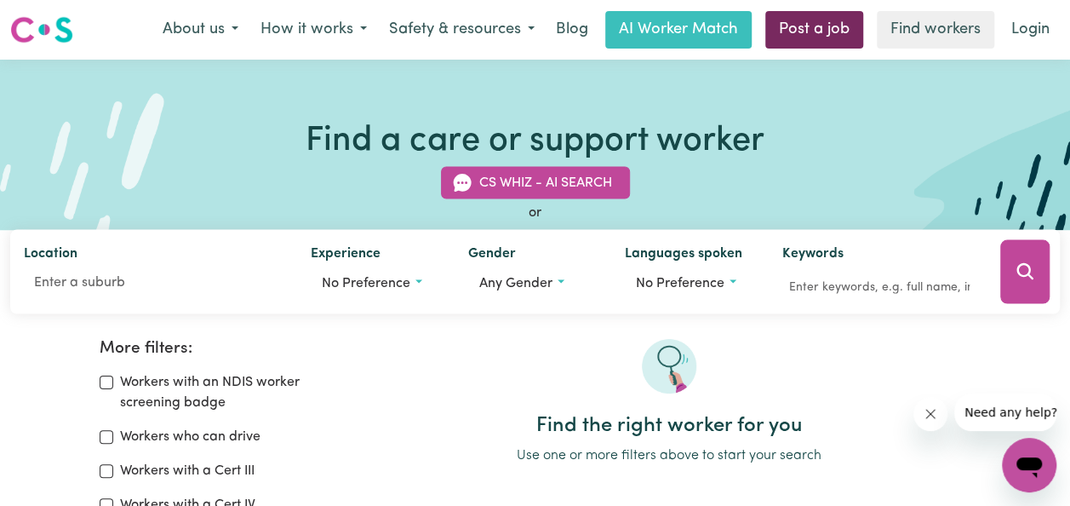
click at [836, 32] on link "Post a job" at bounding box center [814, 29] width 98 height 37
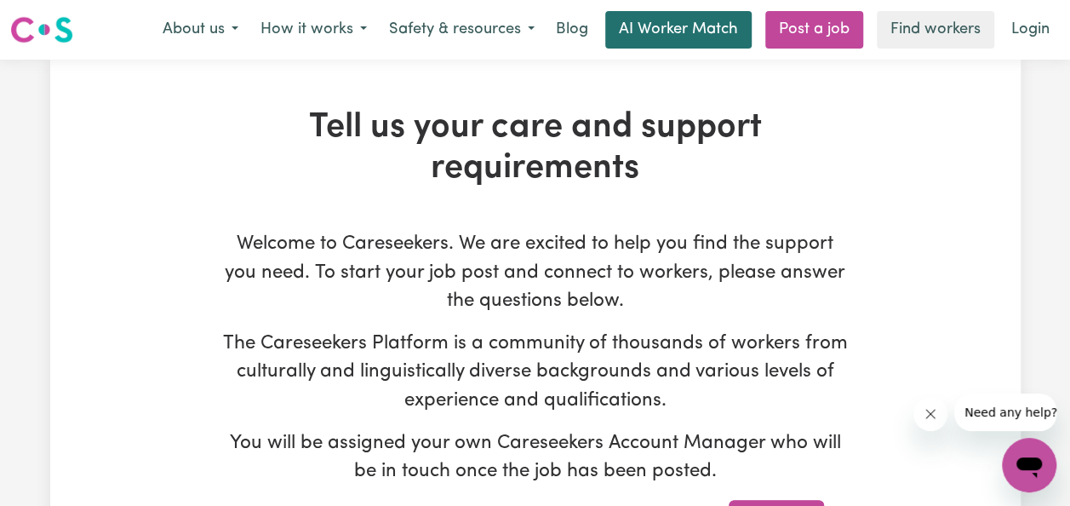
click at [712, 36] on link "AI Worker Match" at bounding box center [678, 29] width 146 height 37
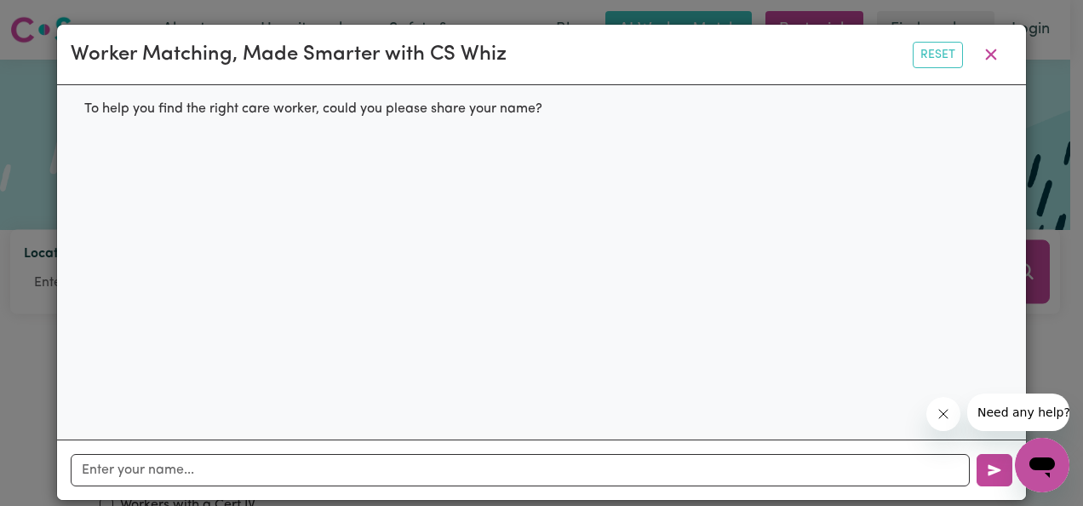
scroll to position [17, 0]
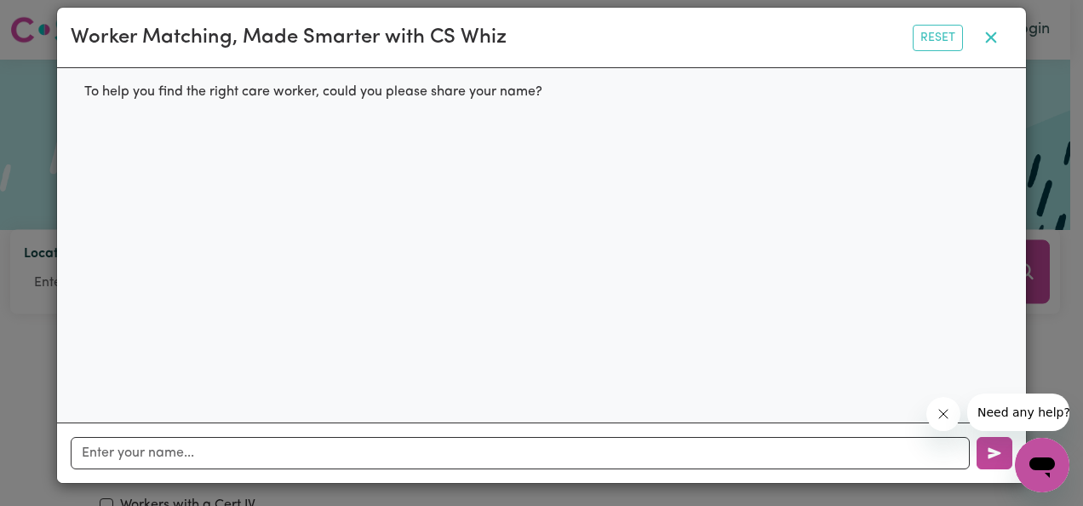
click at [986, 40] on icon "button" at bounding box center [991, 37] width 11 height 11
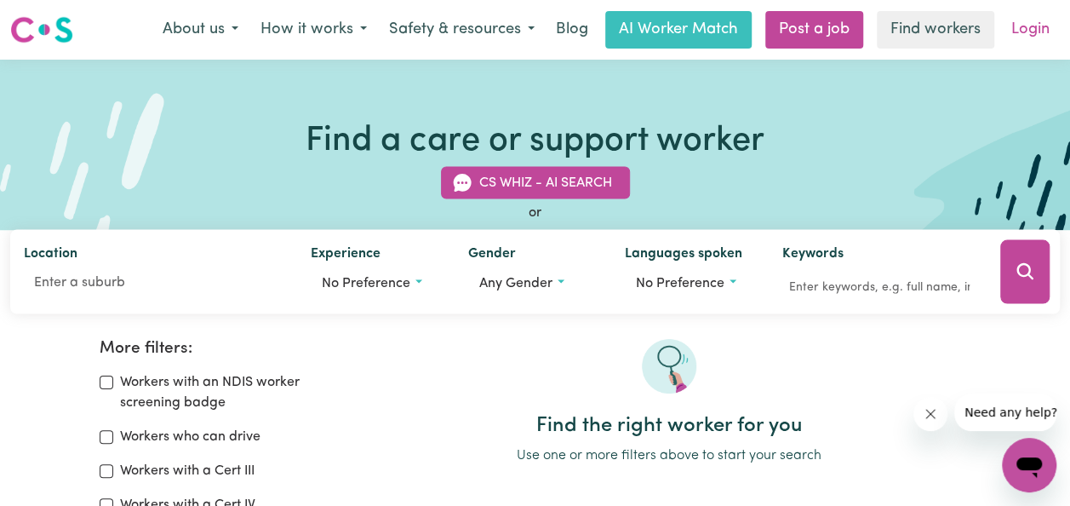
click at [1028, 30] on link "Login" at bounding box center [1030, 29] width 59 height 37
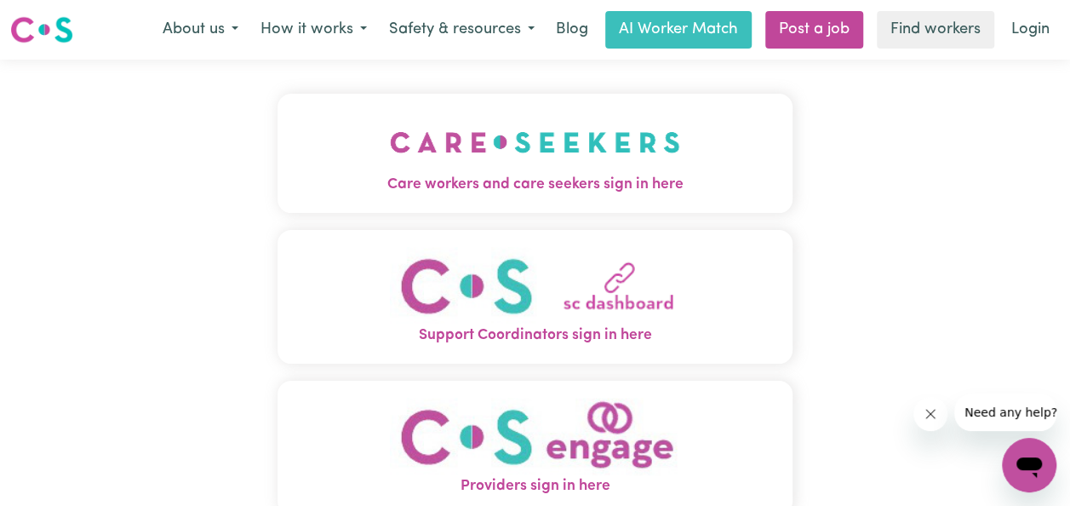
click at [1028, 30] on link "Login" at bounding box center [1030, 29] width 59 height 37
click at [982, 28] on link "Find workers" at bounding box center [935, 29] width 117 height 37
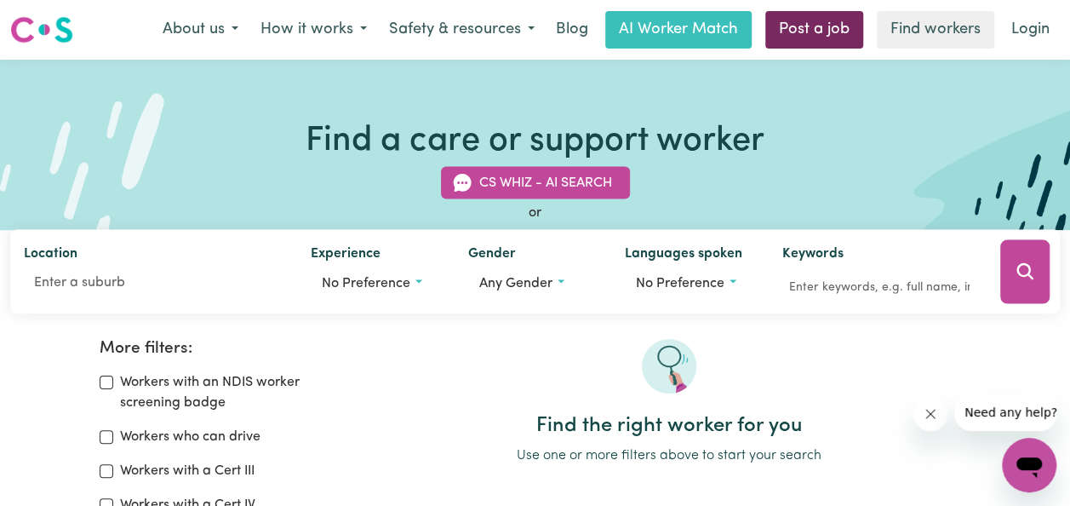
click at [841, 20] on link "Post a job" at bounding box center [814, 29] width 98 height 37
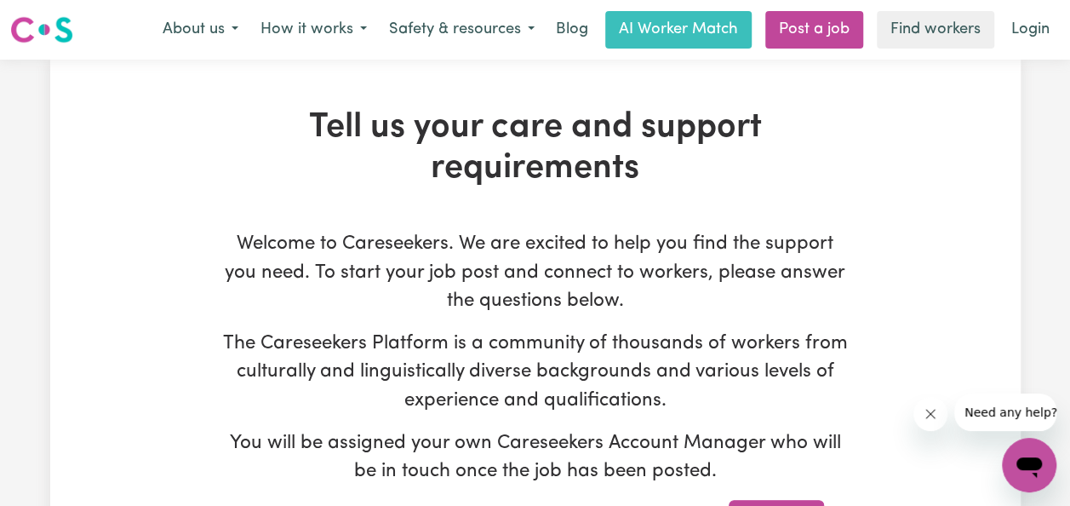
click at [841, 20] on link "Post a job" at bounding box center [814, 29] width 98 height 37
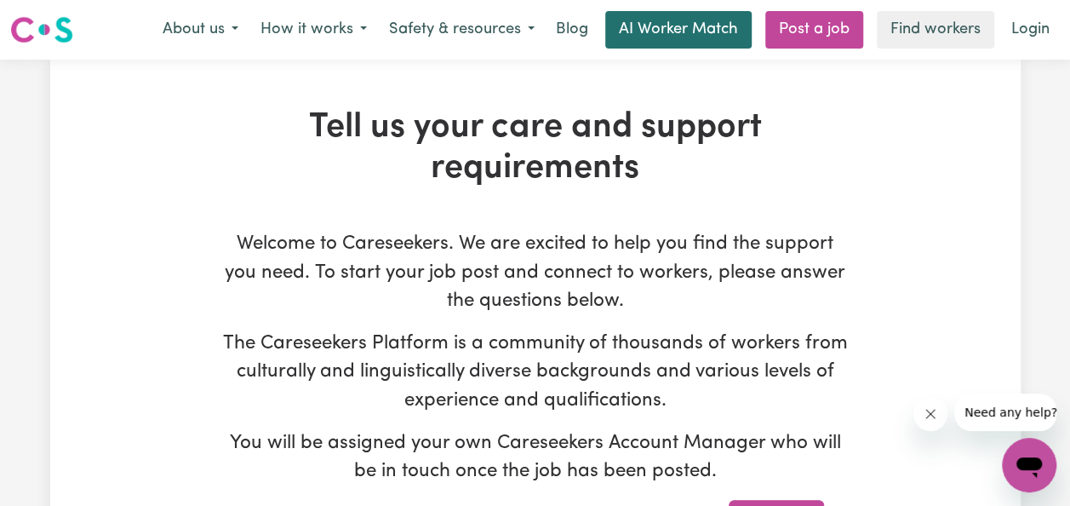
click at [713, 31] on link "AI Worker Match" at bounding box center [678, 29] width 146 height 37
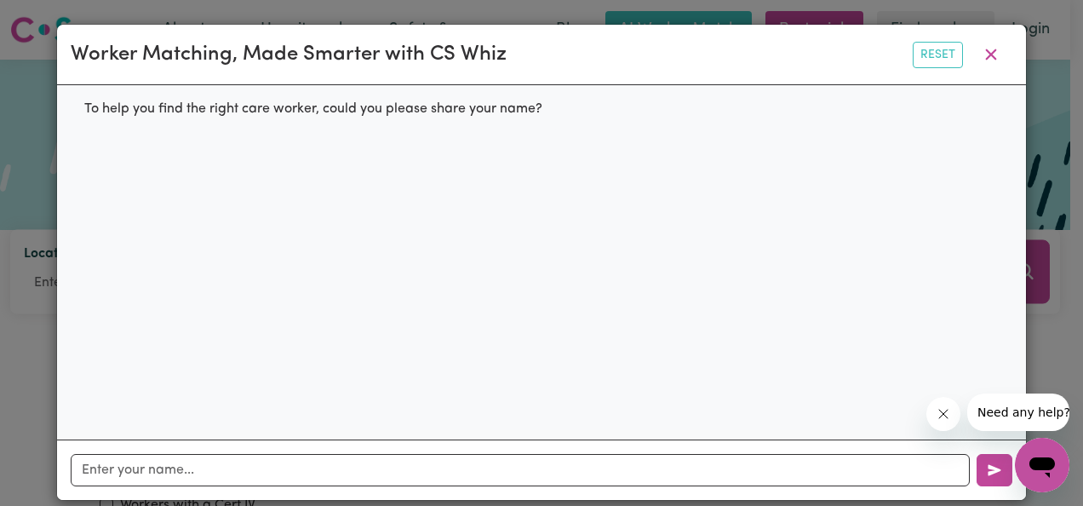
scroll to position [17, 0]
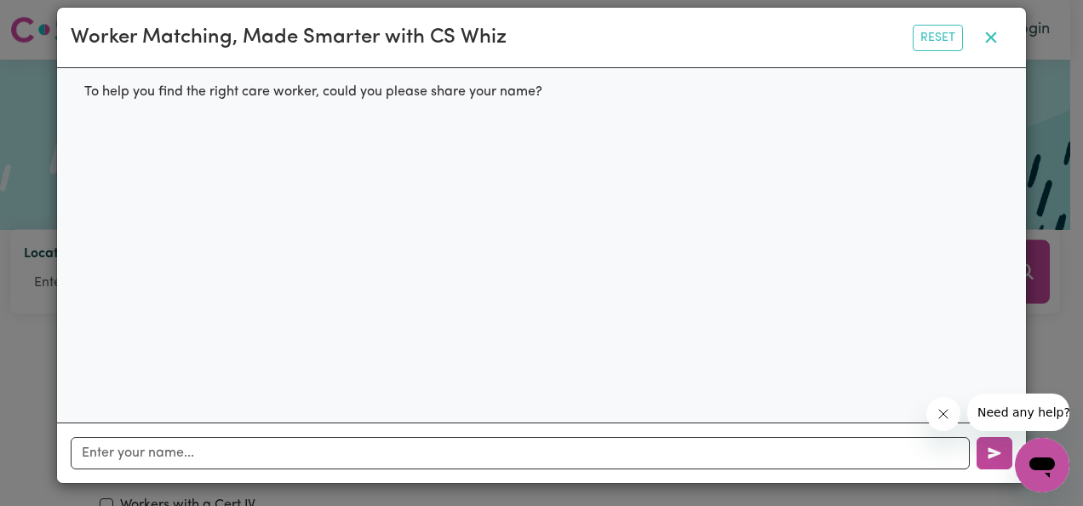
click at [986, 31] on icon "button" at bounding box center [991, 37] width 20 height 20
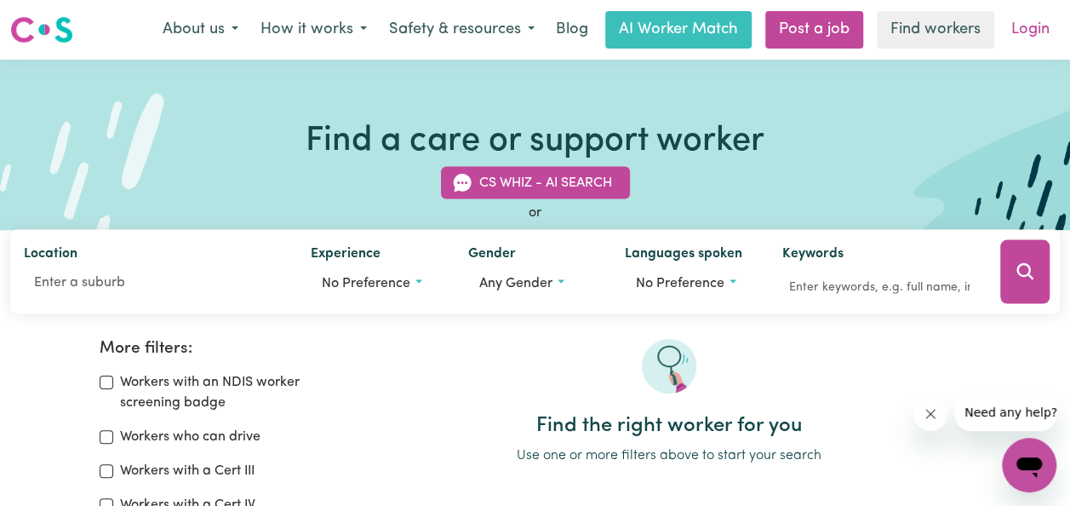
click at [1022, 36] on link "Login" at bounding box center [1030, 29] width 59 height 37
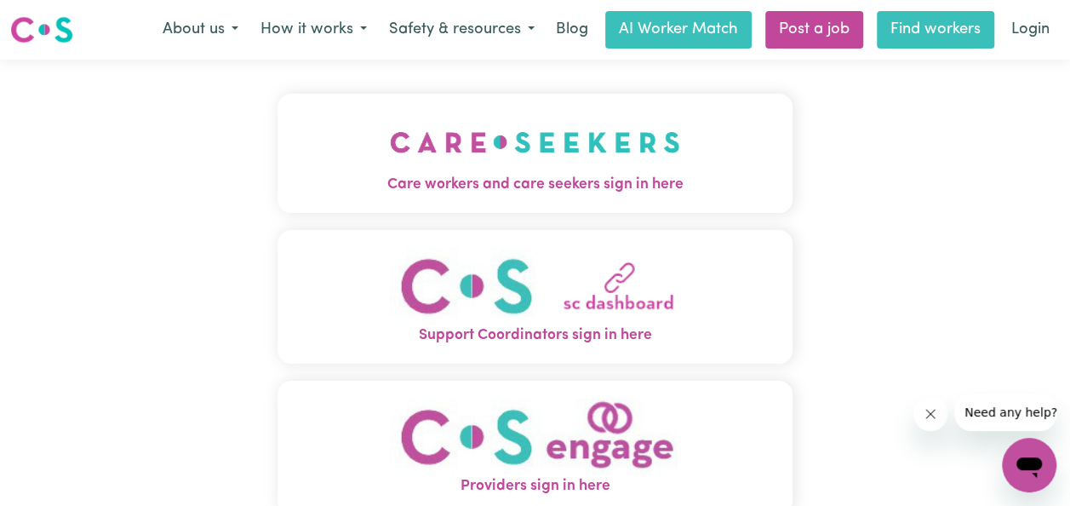
click at [982, 32] on link "Find workers" at bounding box center [935, 29] width 117 height 37
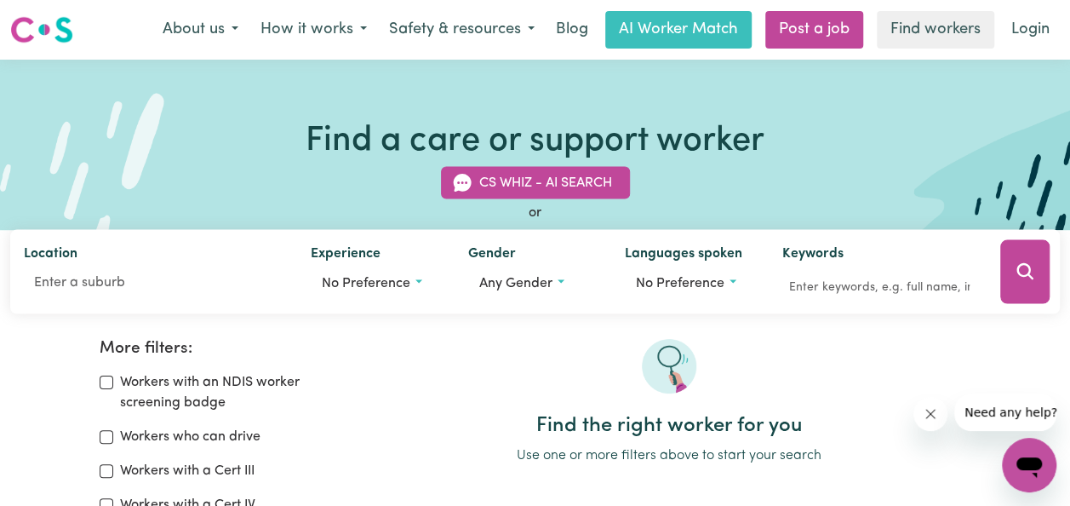
click at [982, 32] on link "Find workers" at bounding box center [935, 29] width 117 height 37
click at [820, 34] on link "Post a job" at bounding box center [814, 29] width 98 height 37
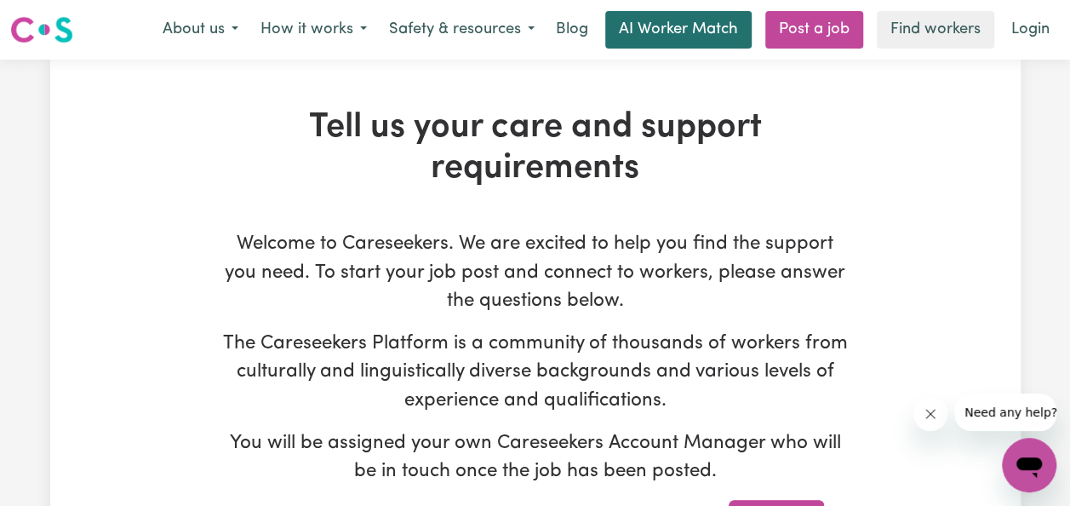
click at [735, 15] on link "AI Worker Match" at bounding box center [678, 29] width 146 height 37
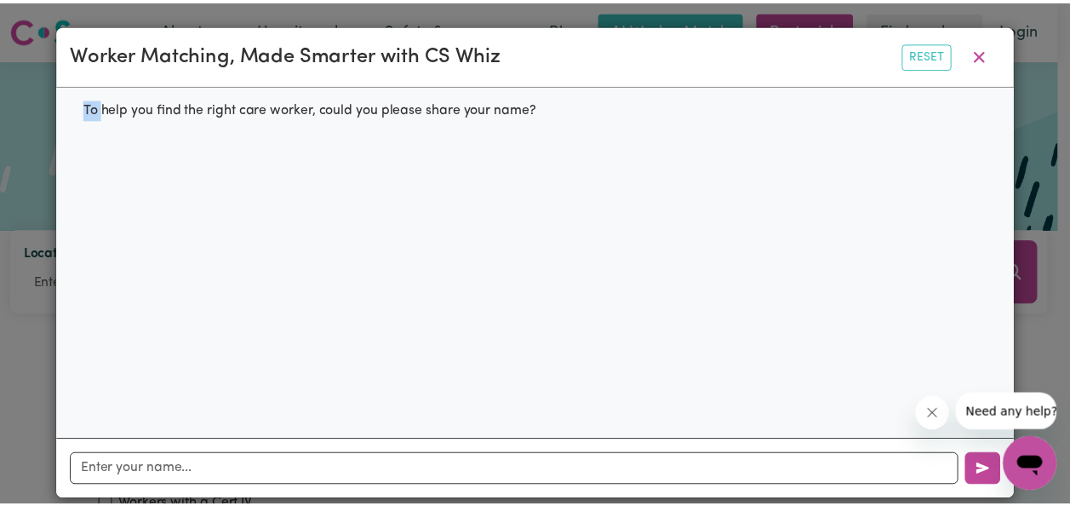
scroll to position [17, 0]
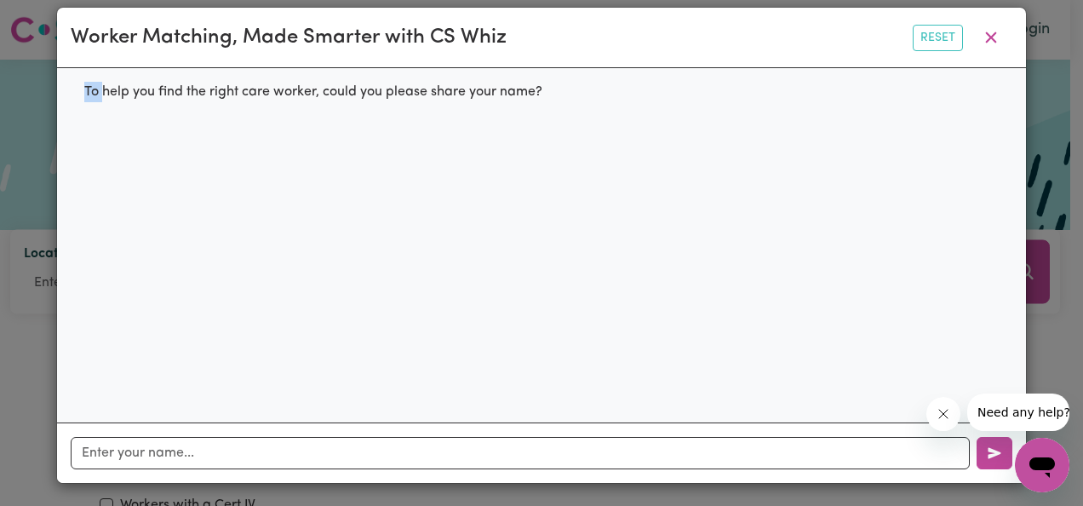
click at [735, 15] on div "Worker Matching, Made Smarter with CS Whiz Reset" at bounding box center [541, 38] width 969 height 60
click at [986, 36] on icon "button" at bounding box center [991, 37] width 11 height 11
